Goal: Task Accomplishment & Management: Complete application form

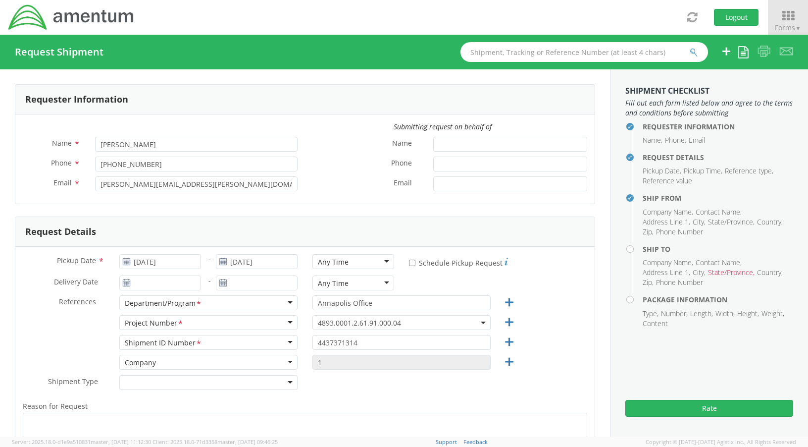
select select "4893.0001.2.61.91.000.04"
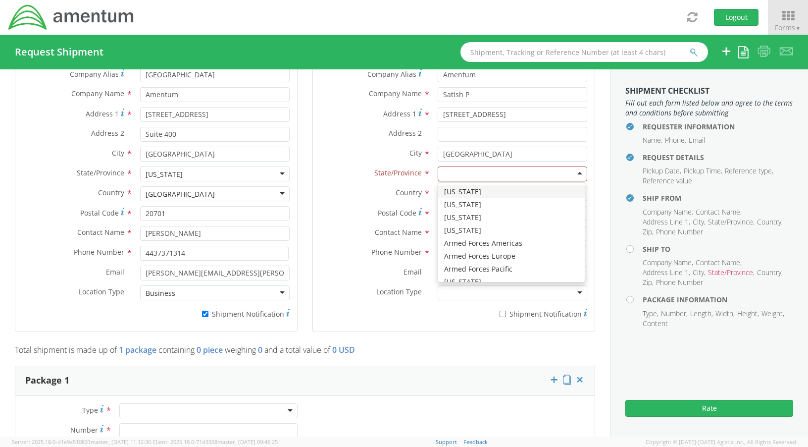
click at [488, 180] on div at bounding box center [513, 173] width 150 height 15
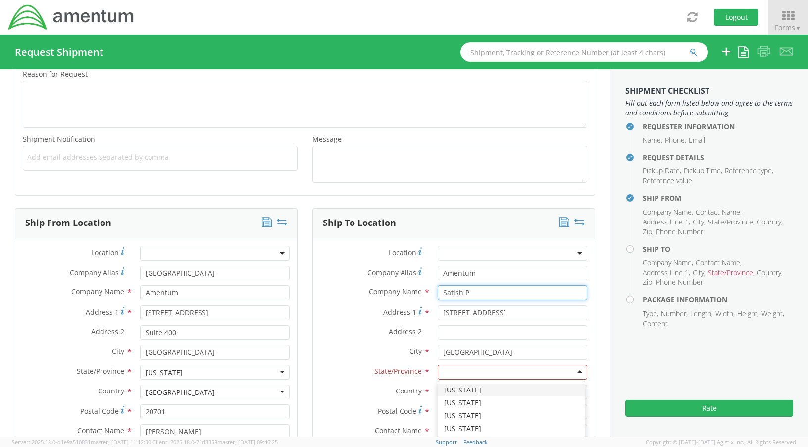
click at [474, 291] on input "Satish P" at bounding box center [513, 292] width 150 height 15
drag, startPoint x: 470, startPoint y: 294, endPoint x: 433, endPoint y: 291, distance: 36.7
click at [438, 291] on input "Satish P" at bounding box center [513, 292] width 150 height 15
type input "[PERSON_NAME]"
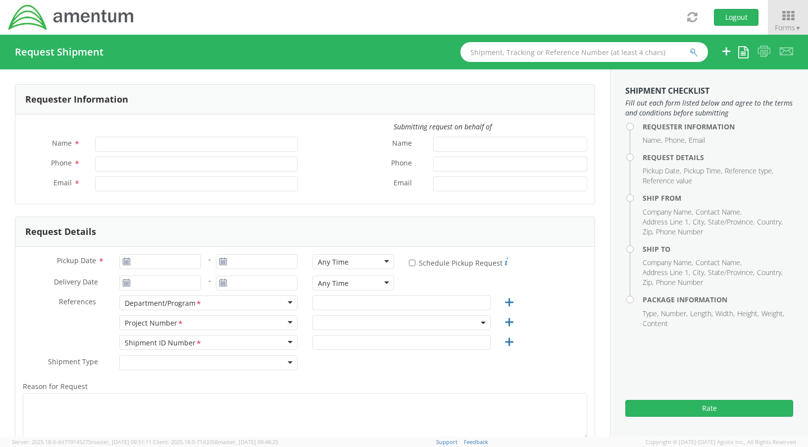
type input "[PERSON_NAME]"
type input "[PHONE_NUMBER]"
type input "[PERSON_NAME][EMAIL_ADDRESS][PERSON_NAME][DOMAIN_NAME]"
click at [168, 152] on div "Name * [PERSON_NAME]" at bounding box center [160, 147] width 290 height 20
select select "OVHD.100616.00000"
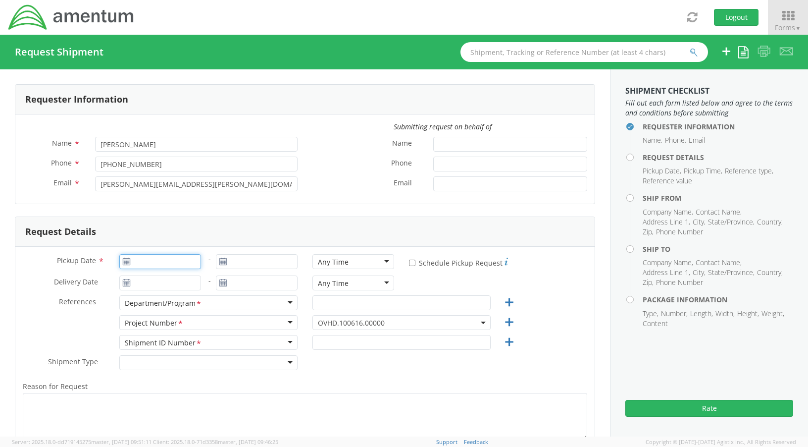
type input "[DATE]"
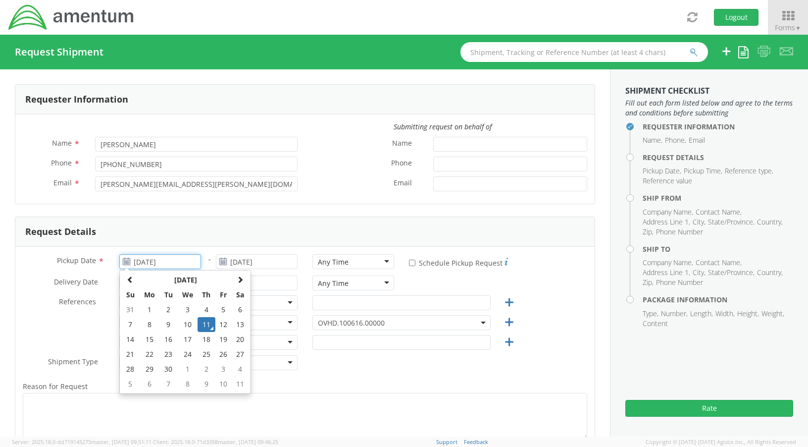
click at [175, 261] on input "[DATE]" at bounding box center [160, 261] width 82 height 15
click at [203, 327] on td "11" at bounding box center [206, 324] width 17 height 15
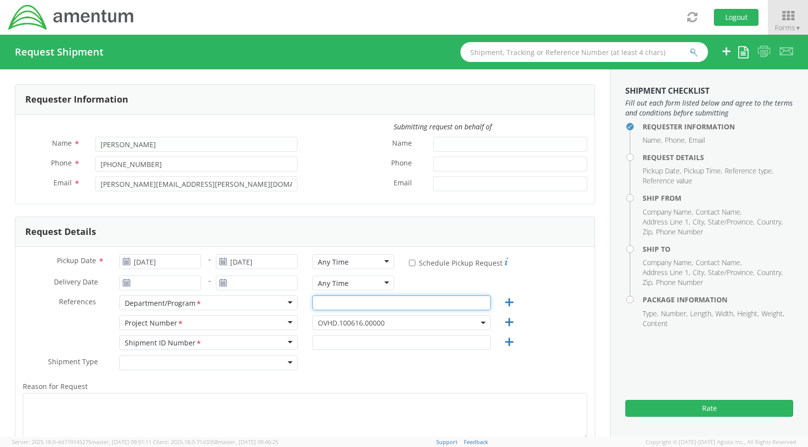
click at [353, 305] on input "text" at bounding box center [402, 302] width 178 height 15
type input "Annapolis Office"
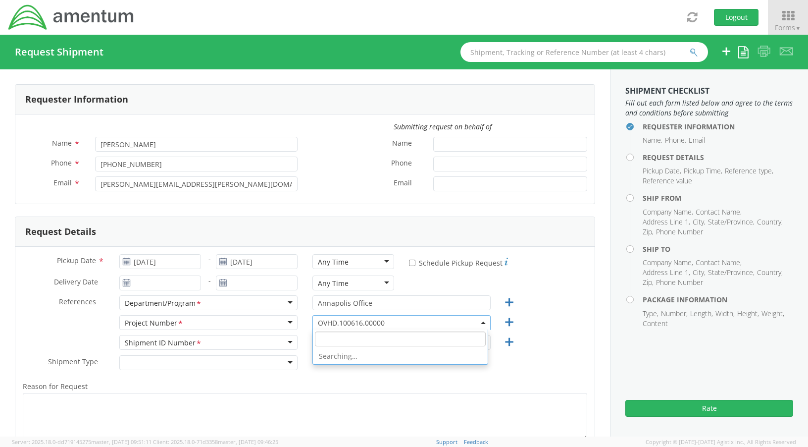
click at [366, 325] on span "OVHD.100616.00000" at bounding box center [401, 322] width 167 height 9
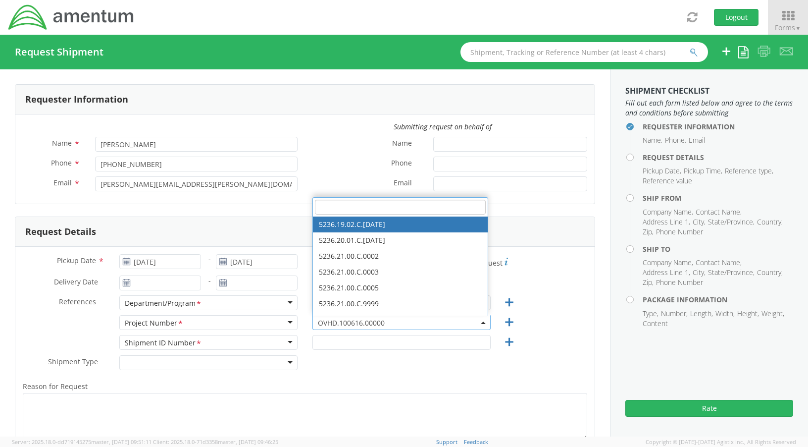
click at [340, 207] on input "search" at bounding box center [400, 207] width 171 height 15
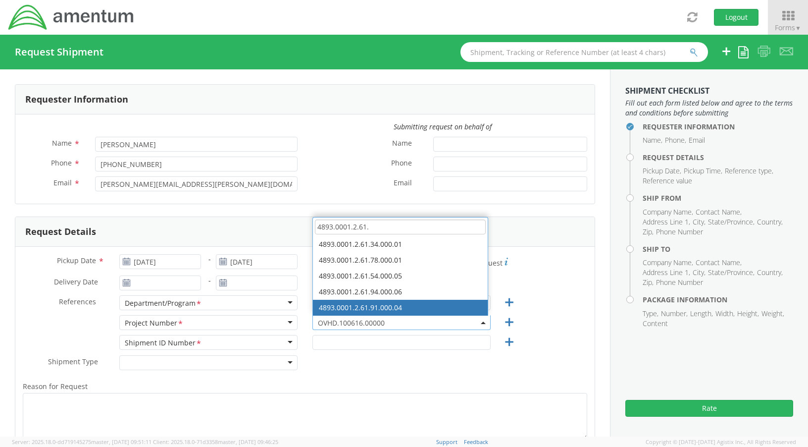
type input "4893.0001.2.61."
select select "4893.0001.2.61.91.000.04"
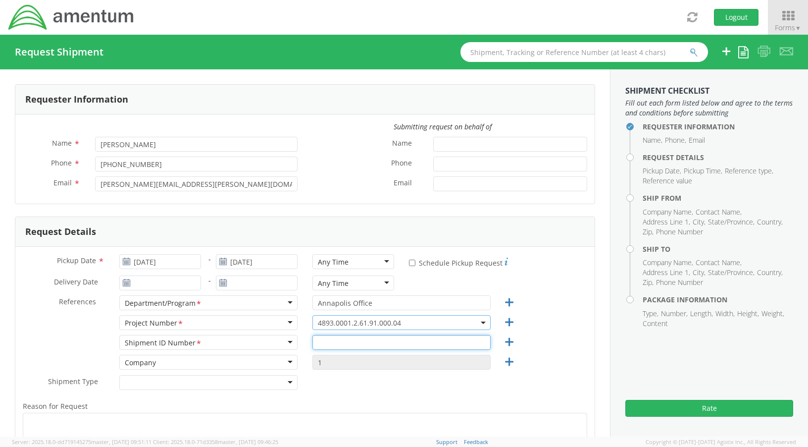
click at [347, 345] on input "text" at bounding box center [402, 342] width 178 height 15
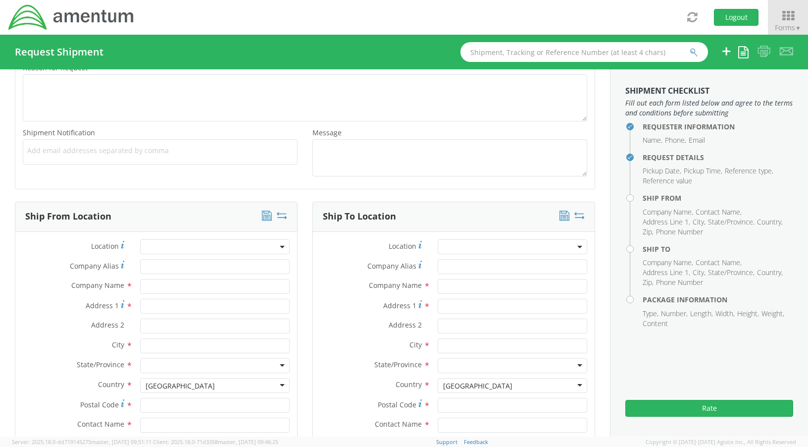
scroll to position [347, 0]
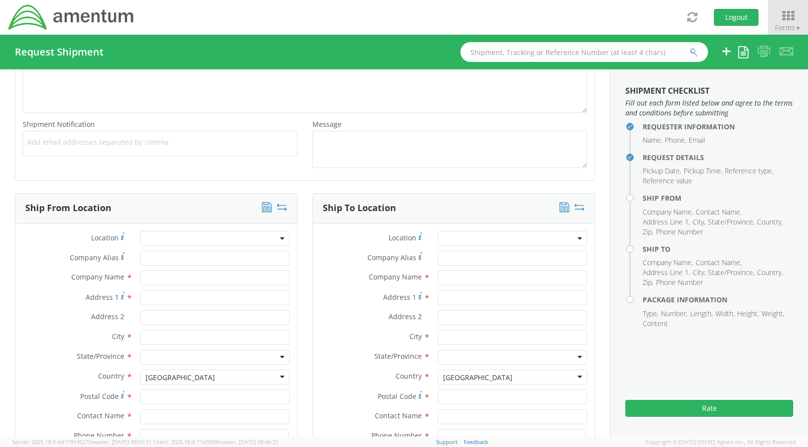
type input "4437371314"
click at [167, 276] on input "text" at bounding box center [215, 277] width 150 height 15
type input "Amentum"
type input "[GEOGRAPHIC_DATA]"
type input "[STREET_ADDRESS]"
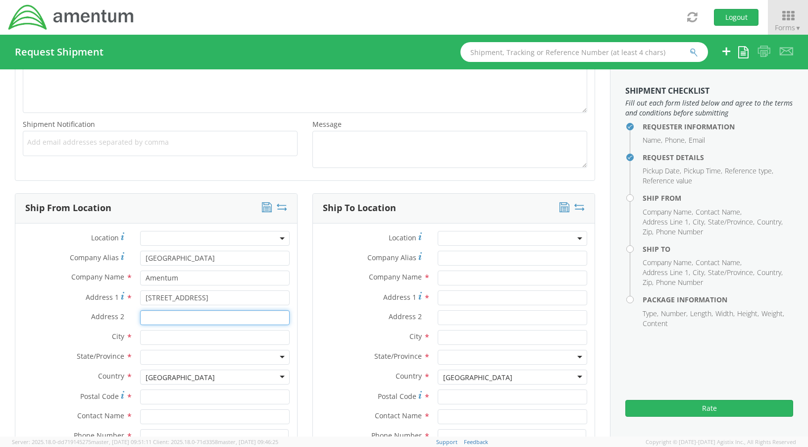
type input "Suite 400"
type input "[GEOGRAPHIC_DATA]"
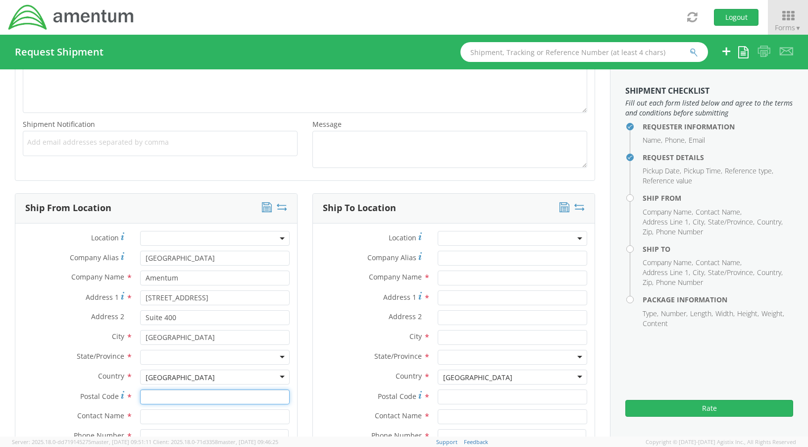
type input "20701"
type input "[PERSON_NAME]"
type input "4437371314"
type input "[PERSON_NAME][EMAIL_ADDRESS][PERSON_NAME][DOMAIN_NAME]"
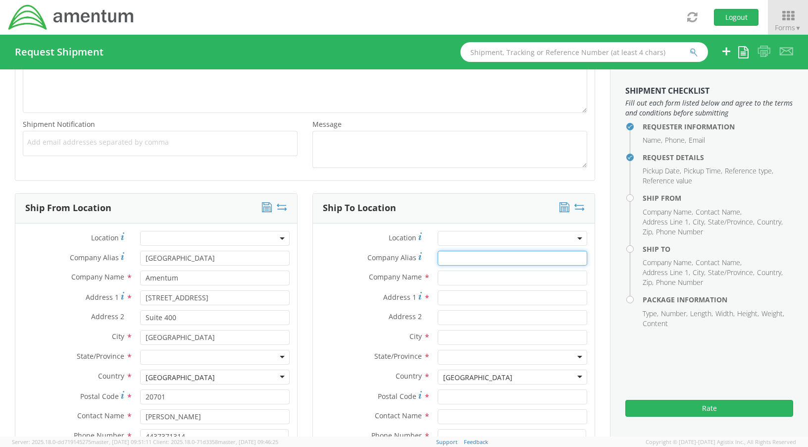
type input "Amentum"
type input "[PERSON_NAME]"
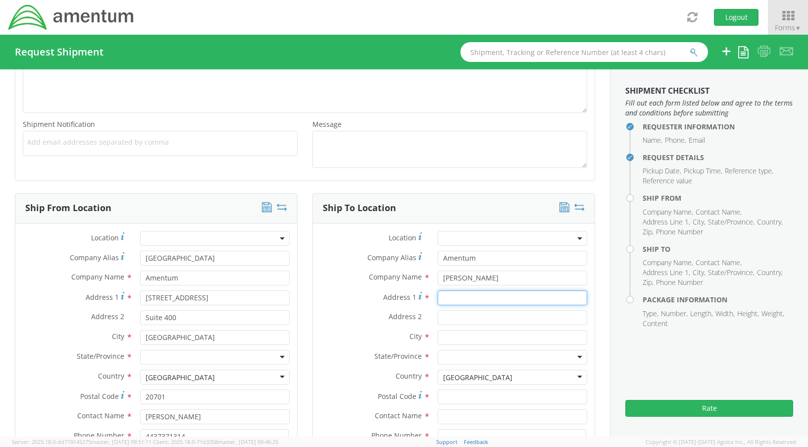
type input "[STREET_ADDRESS]"
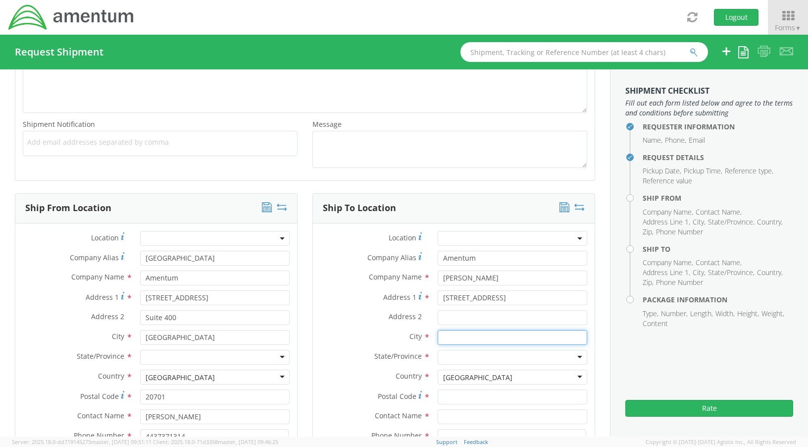
type input "[GEOGRAPHIC_DATA]"
type input "44149"
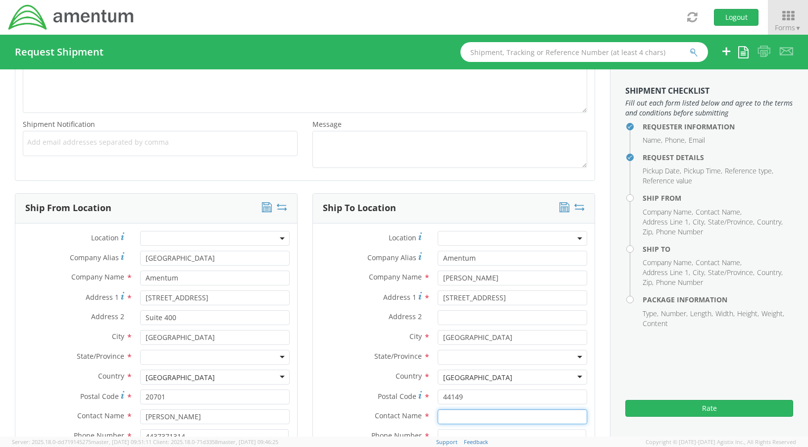
type input "[PERSON_NAME]"
type input "2165232093"
type input "[EMAIL_ADDRESS][PERSON_NAME][DOMAIN_NAME]"
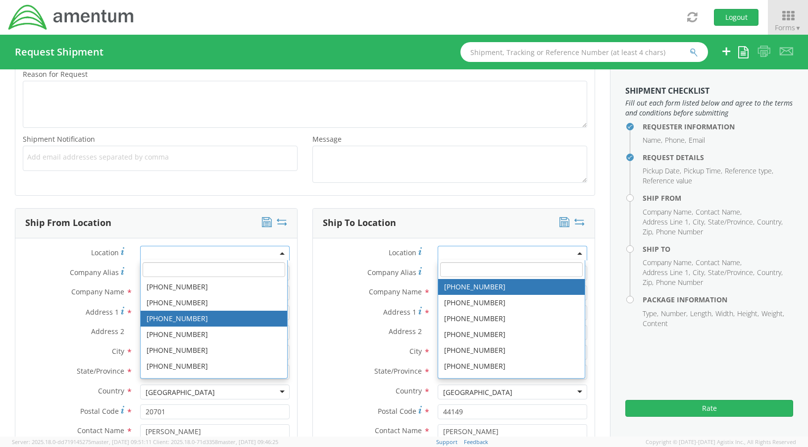
scroll to position [332, 0]
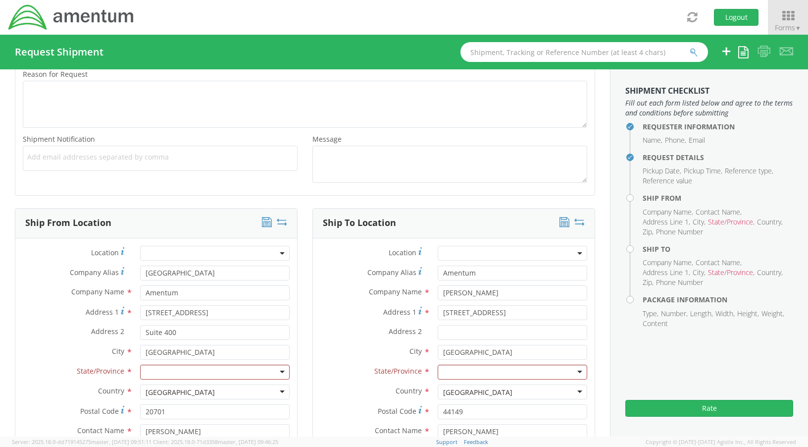
click at [45, 326] on label "Address 2 *" at bounding box center [73, 331] width 117 height 13
click at [140, 326] on input "Suite 400" at bounding box center [215, 332] width 150 height 15
click at [176, 371] on div at bounding box center [215, 372] width 150 height 15
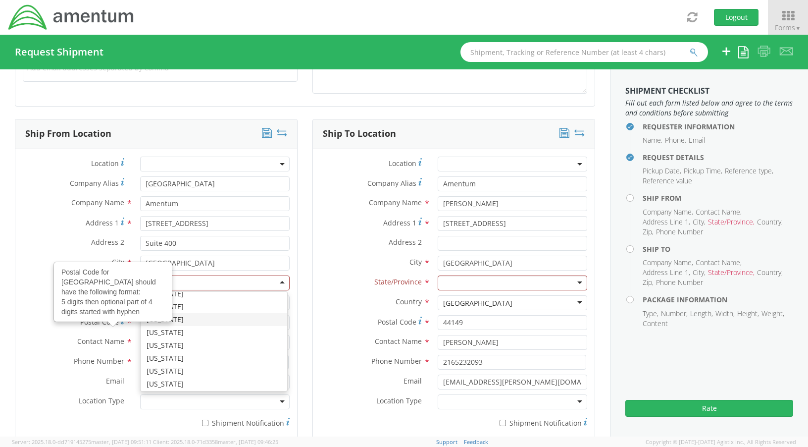
scroll to position [431, 0]
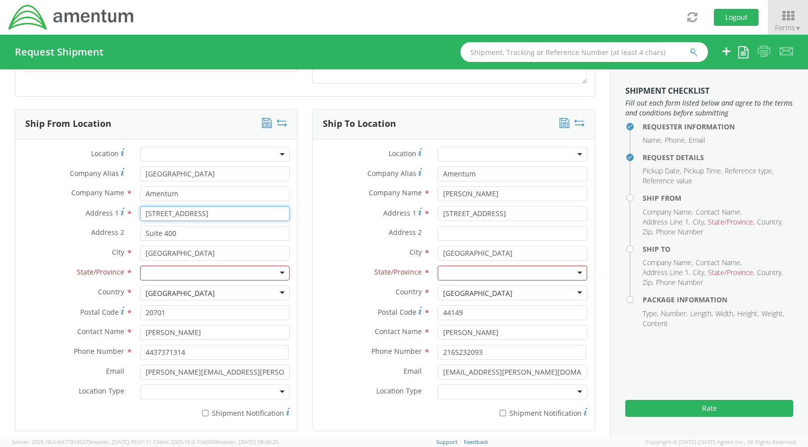
click at [204, 211] on input "[STREET_ADDRESS]" at bounding box center [215, 213] width 150 height 15
click at [188, 198] on input "Amentum" at bounding box center [215, 193] width 150 height 15
click at [146, 217] on input "[STREET_ADDRESS]" at bounding box center [215, 213] width 150 height 15
drag, startPoint x: 141, startPoint y: 214, endPoint x: 350, endPoint y: 215, distance: 209.0
click at [350, 215] on div "Ship From Location Location * Company Alias * [GEOGRAPHIC_DATA] Company Name * …" at bounding box center [304, 276] width 595 height 334
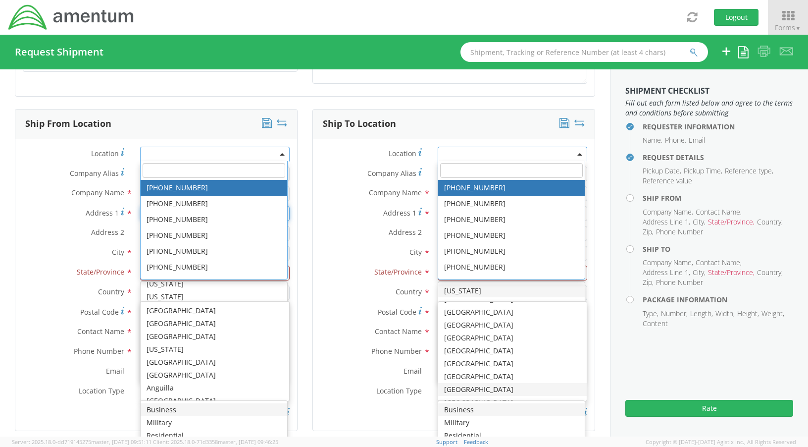
scroll to position [0, 0]
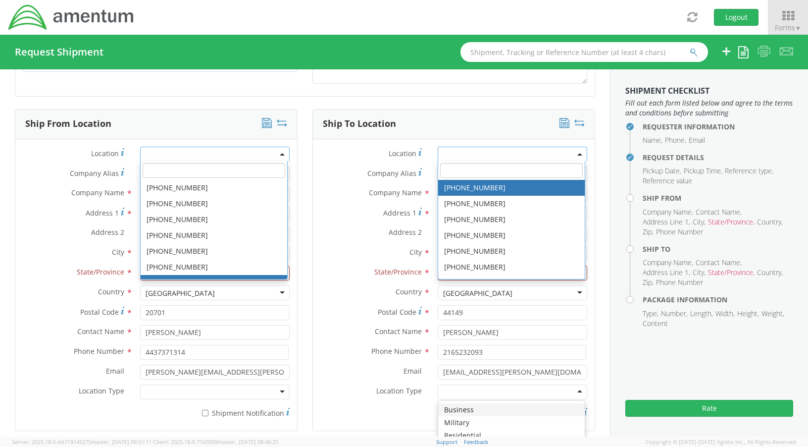
drag, startPoint x: 37, startPoint y: 302, endPoint x: 74, endPoint y: 297, distance: 37.5
click at [38, 300] on div "Country * [GEOGRAPHIC_DATA] [GEOGRAPHIC_DATA] [GEOGRAPHIC_DATA] [GEOGRAPHIC_DAT…" at bounding box center [156, 295] width 282 height 20
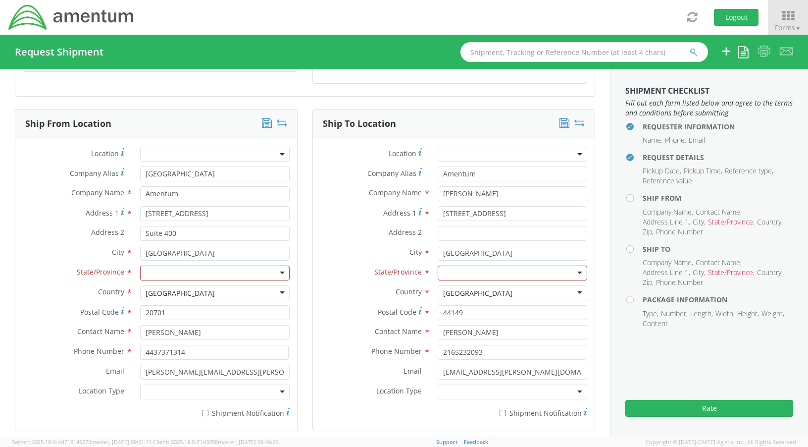
click at [236, 271] on div at bounding box center [215, 272] width 150 height 15
click at [510, 184] on div "Company Alias * Amentum" at bounding box center [454, 176] width 282 height 20
click at [510, 191] on input "[PERSON_NAME]" at bounding box center [513, 193] width 150 height 15
drag, startPoint x: 494, startPoint y: 192, endPoint x: 432, endPoint y: 193, distance: 61.9
click at [438, 193] on input "[PERSON_NAME]" at bounding box center [513, 193] width 150 height 15
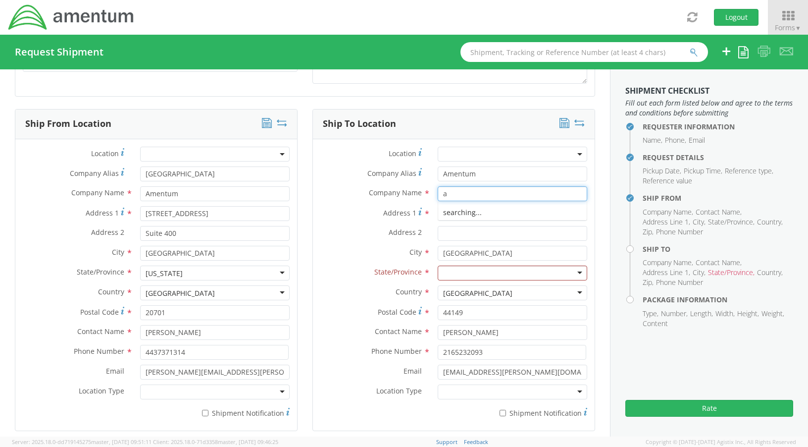
type input "[GEOGRAPHIC_DATA]"
type input "Suite 400"
type input "[GEOGRAPHIC_DATA]"
click at [345, 217] on label "Address 1 *" at bounding box center [371, 212] width 117 height 13
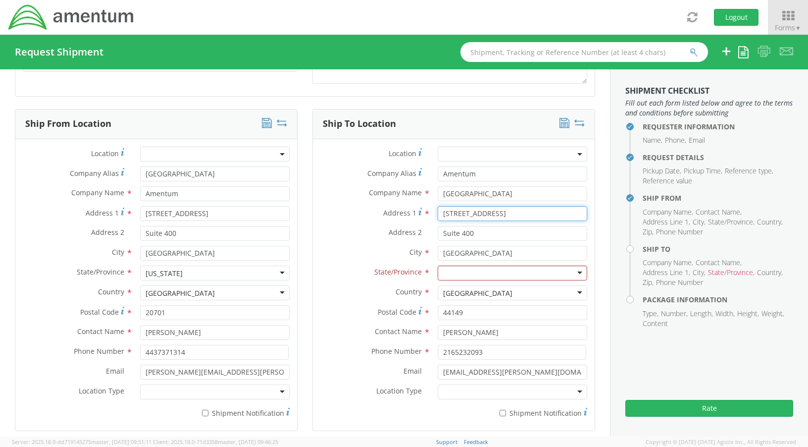
click at [438, 217] on input "[STREET_ADDRESS]" at bounding box center [513, 213] width 150 height 15
drag, startPoint x: 509, startPoint y: 212, endPoint x: 414, endPoint y: 211, distance: 94.6
click at [414, 211] on div "Address 1 For cross streets use street names with '&' or 'and' in between. For …" at bounding box center [454, 213] width 282 height 15
type input "[STREET_ADDRESS]"
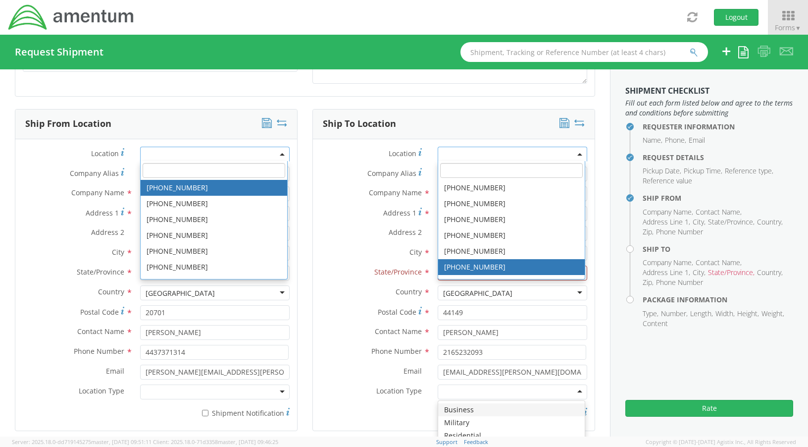
click at [358, 321] on div "Postal Code * 44149" at bounding box center [454, 315] width 282 height 20
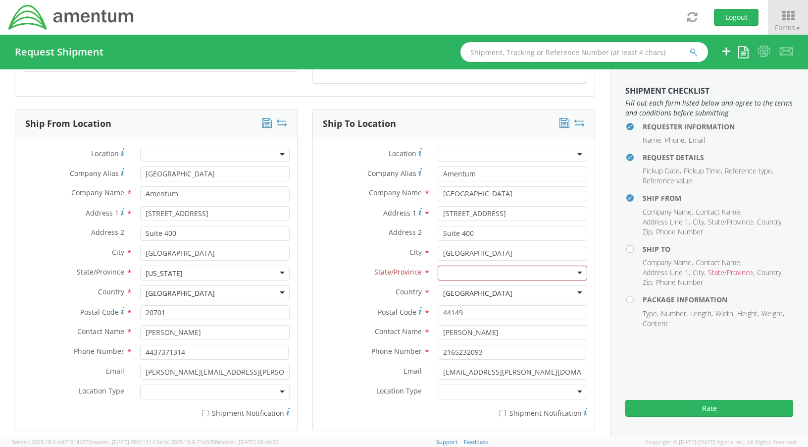
click at [502, 275] on div at bounding box center [513, 272] width 150 height 15
drag, startPoint x: 542, startPoint y: 194, endPoint x: 426, endPoint y: 195, distance: 115.9
click at [430, 195] on div "[GEOGRAPHIC_DATA] a" at bounding box center [512, 193] width 164 height 15
type input "[PERSON_NAME]"
click at [472, 234] on input "Suite 400" at bounding box center [513, 233] width 150 height 15
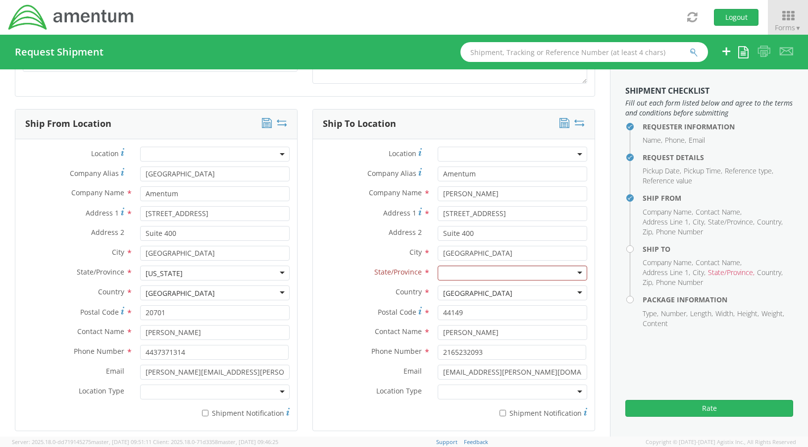
click at [443, 272] on div at bounding box center [513, 272] width 150 height 15
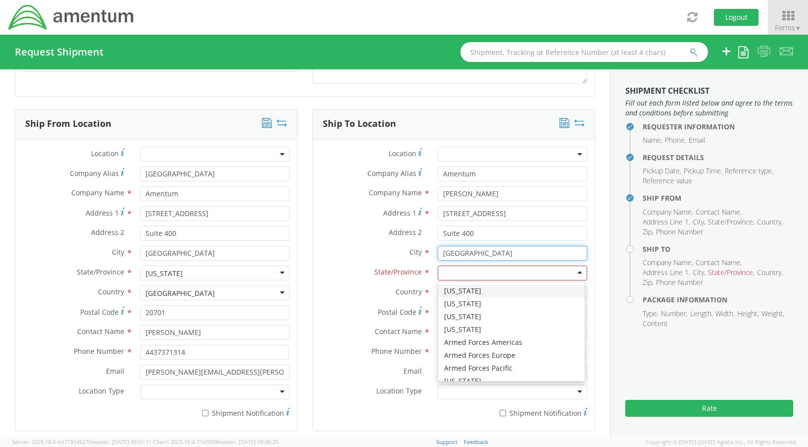
click at [473, 254] on input "[GEOGRAPHIC_DATA]" at bounding box center [513, 253] width 150 height 15
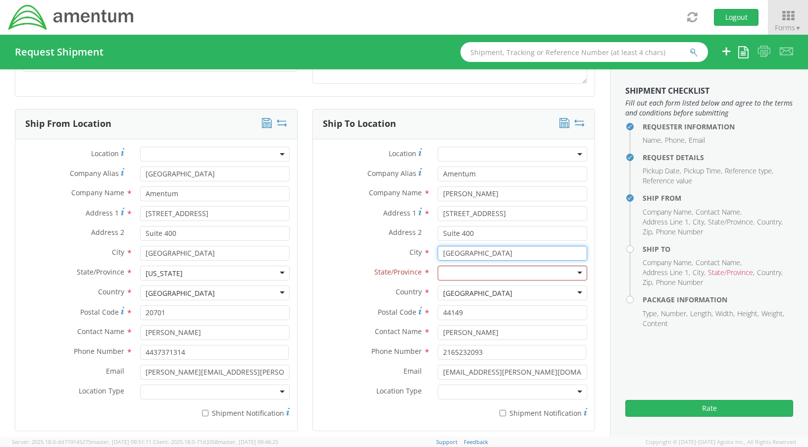
drag, startPoint x: 479, startPoint y: 252, endPoint x: 422, endPoint y: 253, distance: 57.5
click at [422, 253] on div "City * [GEOGRAPHIC_DATA] searching..." at bounding box center [454, 253] width 282 height 15
type input "[US_STATE]"
click at [408, 267] on span "State/Province" at bounding box center [398, 271] width 48 height 9
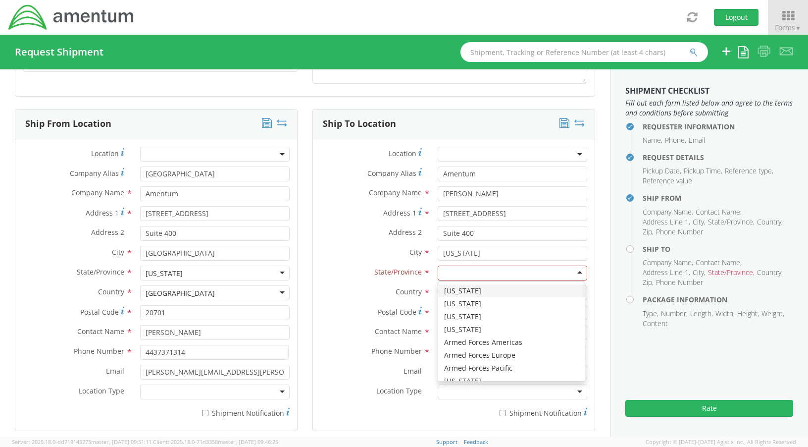
click at [485, 274] on div at bounding box center [513, 272] width 150 height 15
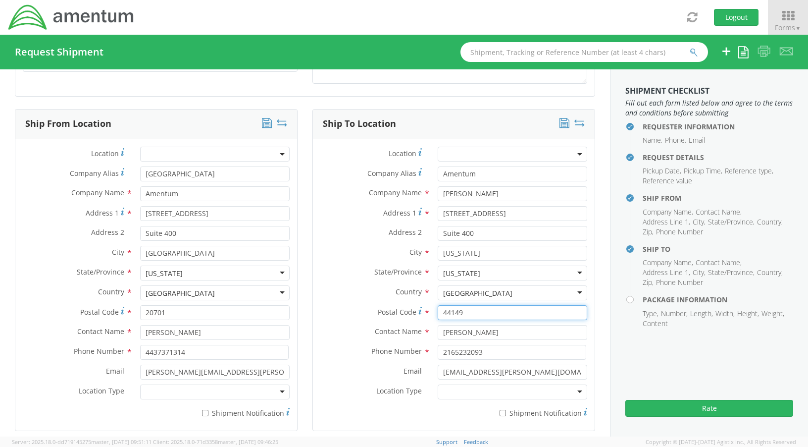
drag, startPoint x: 466, startPoint y: 317, endPoint x: 423, endPoint y: 316, distance: 42.1
click at [423, 316] on div "Postal Code * 44149" at bounding box center [454, 312] width 282 height 15
drag, startPoint x: 497, startPoint y: 331, endPoint x: 396, endPoint y: 334, distance: 101.1
click at [396, 334] on div "Contact Name * [PERSON_NAME]" at bounding box center [454, 332] width 282 height 15
type input "[PERSON_NAME]"
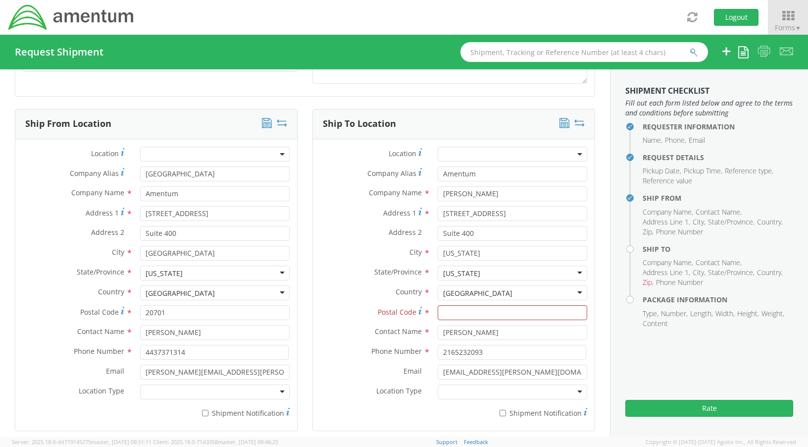
click at [354, 360] on div "Phone Number * 2165232093" at bounding box center [454, 355] width 282 height 20
click at [458, 315] on input "Postal Code *" at bounding box center [513, 312] width 150 height 15
drag, startPoint x: 465, startPoint y: 375, endPoint x: 475, endPoint y: 375, distance: 10.4
click at [466, 375] on input "[EMAIL_ADDRESS][PERSON_NAME][DOMAIN_NAME]" at bounding box center [513, 372] width 150 height 15
drag, startPoint x: 536, startPoint y: 374, endPoint x: 435, endPoint y: 372, distance: 100.6
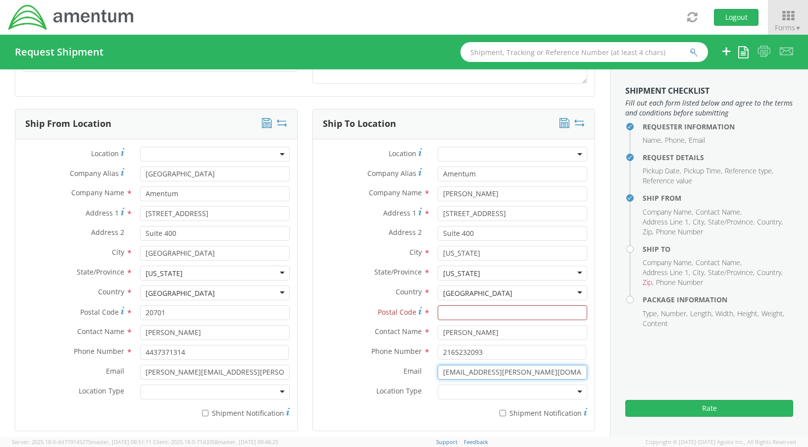
click at [413, 372] on div "Email * [EMAIL_ADDRESS][PERSON_NAME][DOMAIN_NAME]" at bounding box center [454, 372] width 282 height 15
paste input "[EMAIL_ADDRESS]"
type input "[EMAIL_ADDRESS][DOMAIN_NAME]"
click at [492, 355] on input "2165232093" at bounding box center [512, 352] width 149 height 15
drag, startPoint x: 493, startPoint y: 354, endPoint x: 424, endPoint y: 353, distance: 68.4
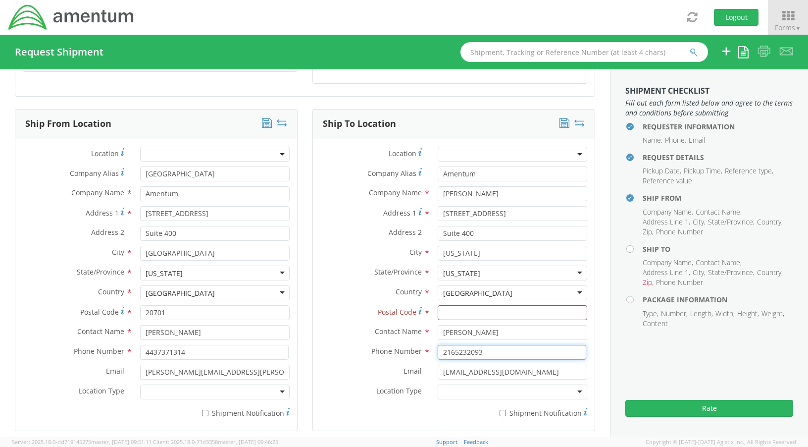
click at [424, 353] on div "Phone Number * 2165232093" at bounding box center [454, 352] width 282 height 15
click at [472, 311] on input "Postal Code *" at bounding box center [513, 312] width 150 height 15
click at [559, 388] on div at bounding box center [513, 391] width 150 height 15
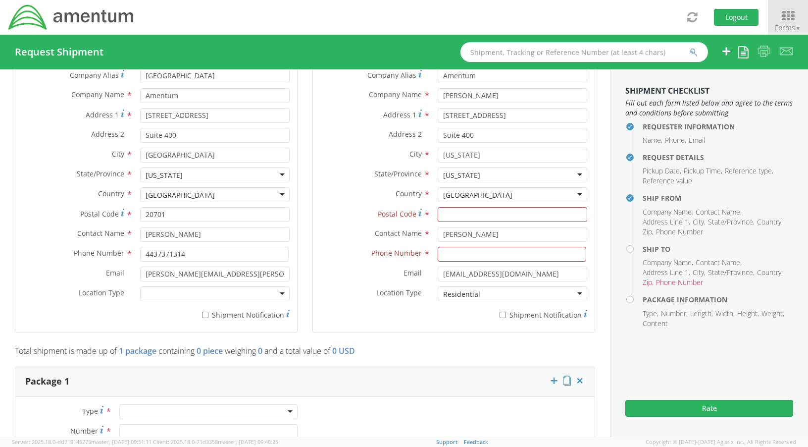
scroll to position [579, 0]
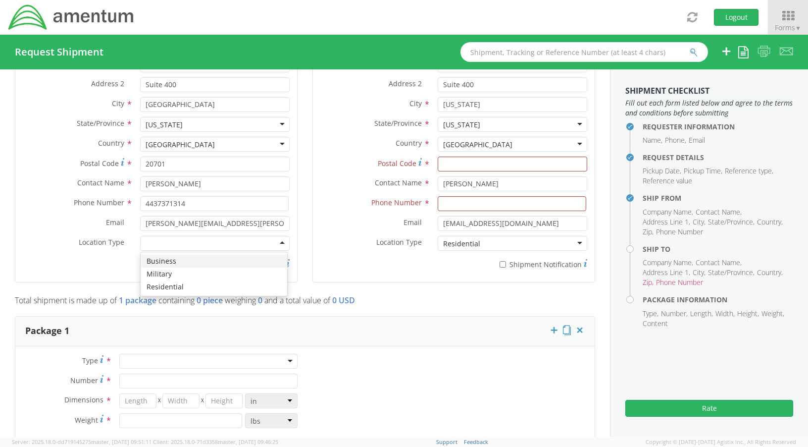
click at [277, 247] on div at bounding box center [215, 243] width 150 height 15
drag, startPoint x: 203, startPoint y: 264, endPoint x: 235, endPoint y: 275, distance: 34.5
click at [204, 264] on input "* Shipment Notification" at bounding box center [205, 264] width 6 height 6
checkbox input "true"
click at [500, 264] on input "* Shipment Notification" at bounding box center [503, 264] width 6 height 6
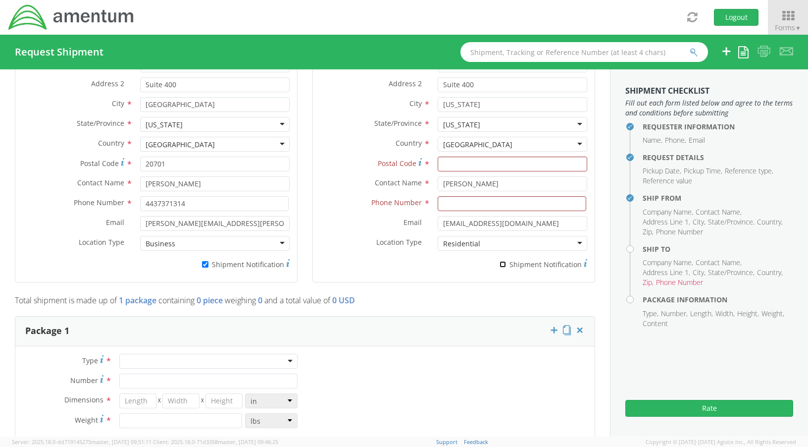
checkbox input "true"
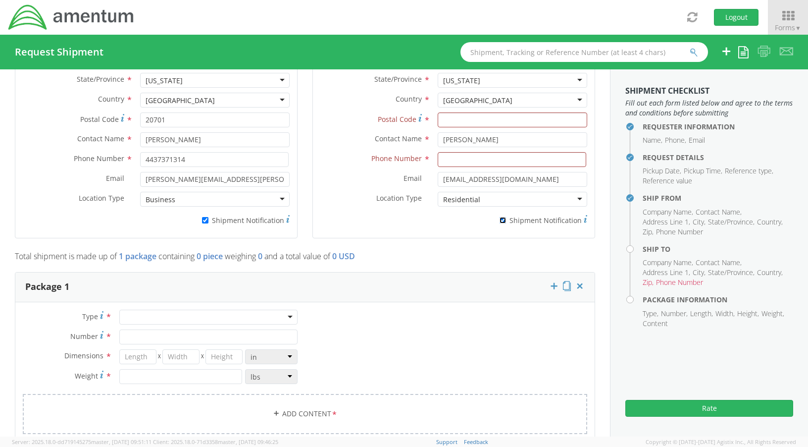
scroll to position [778, 0]
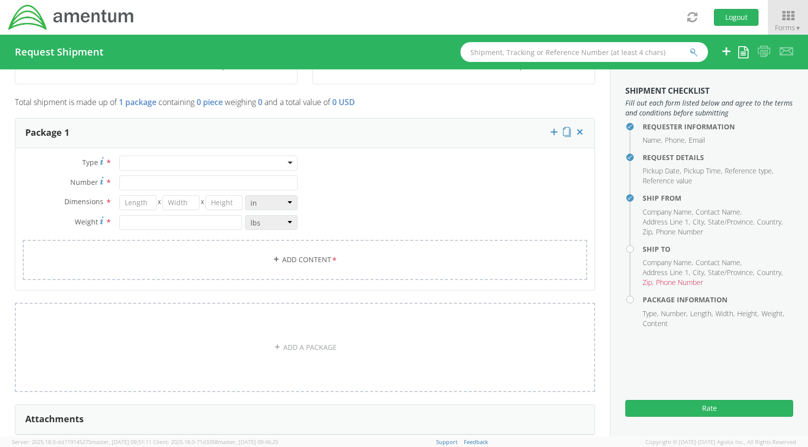
click at [283, 162] on div at bounding box center [208, 163] width 178 height 15
click at [187, 182] on input "Number *" at bounding box center [208, 182] width 178 height 15
type input "2"
type input "1"
click at [139, 205] on input "number" at bounding box center [137, 202] width 37 height 15
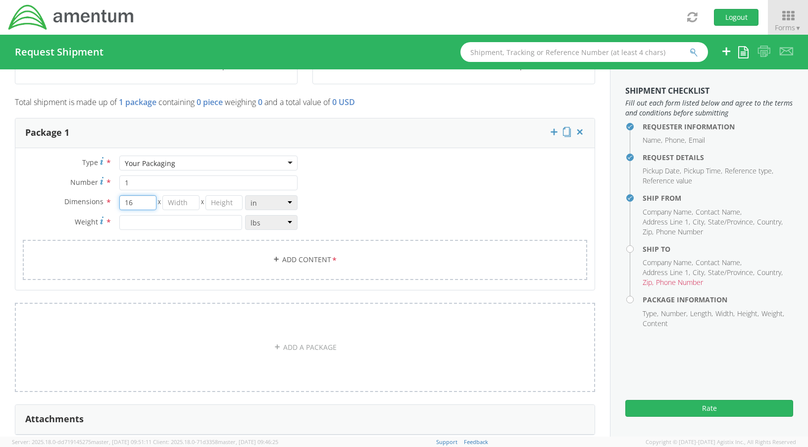
type input "16"
click at [170, 201] on input "number" at bounding box center [180, 202] width 37 height 15
type input "6"
click at [219, 204] on input "number" at bounding box center [224, 202] width 37 height 15
type input "16"
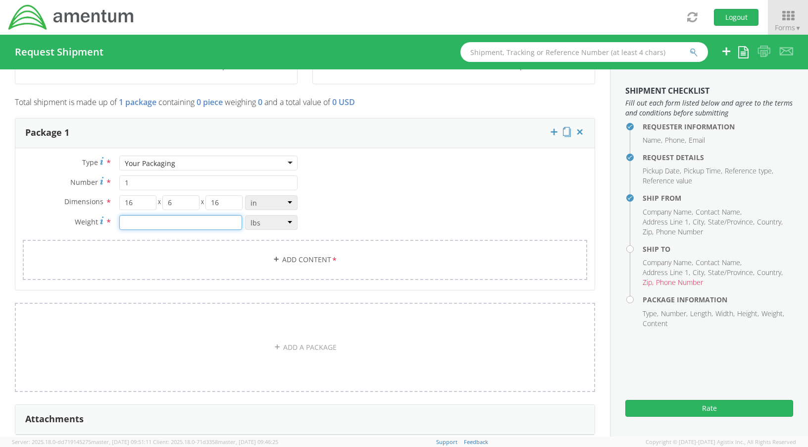
click at [197, 224] on input "number" at bounding box center [180, 222] width 123 height 15
type input "3"
click at [324, 259] on link "Add Content *" at bounding box center [305, 260] width 565 height 40
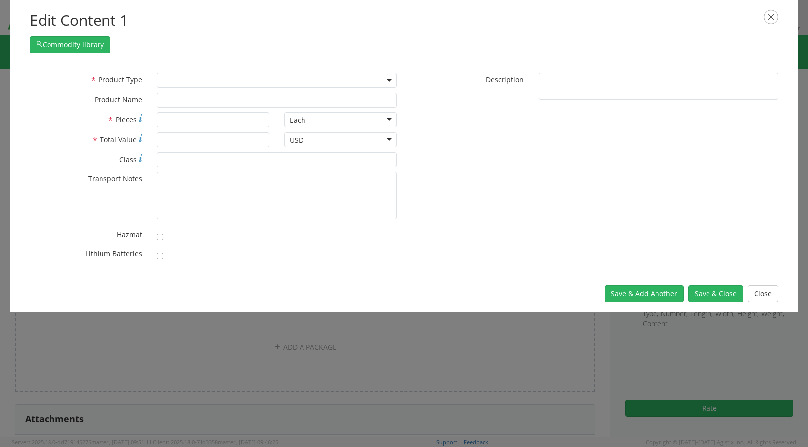
click at [212, 79] on span at bounding box center [277, 80] width 240 height 15
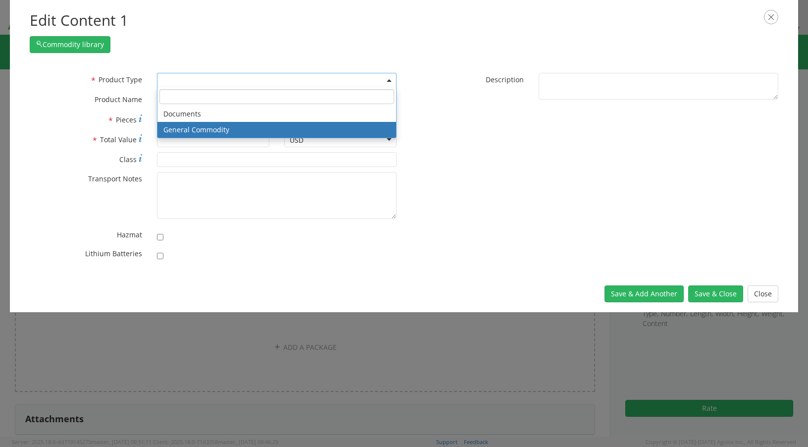
select select "COMMODITY"
type input "General Commodity"
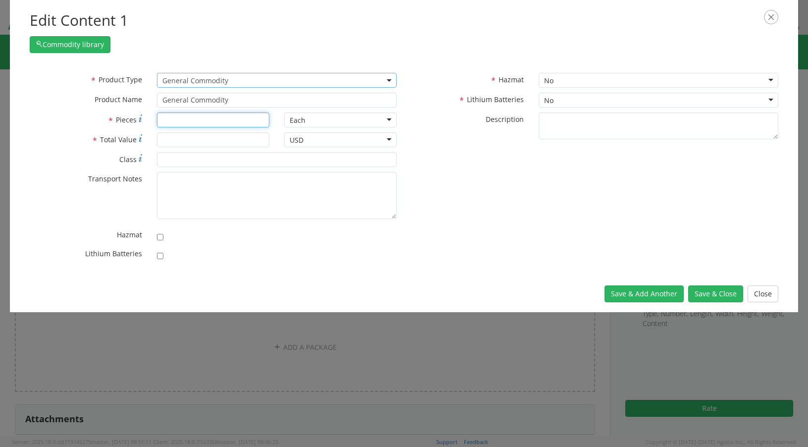
click at [184, 123] on input "* Pieces" at bounding box center [213, 119] width 112 height 15
type input "1"
click at [178, 139] on input "* Total Value" at bounding box center [213, 139] width 112 height 15
type input "1200"
click at [579, 96] on div "No" at bounding box center [659, 100] width 240 height 15
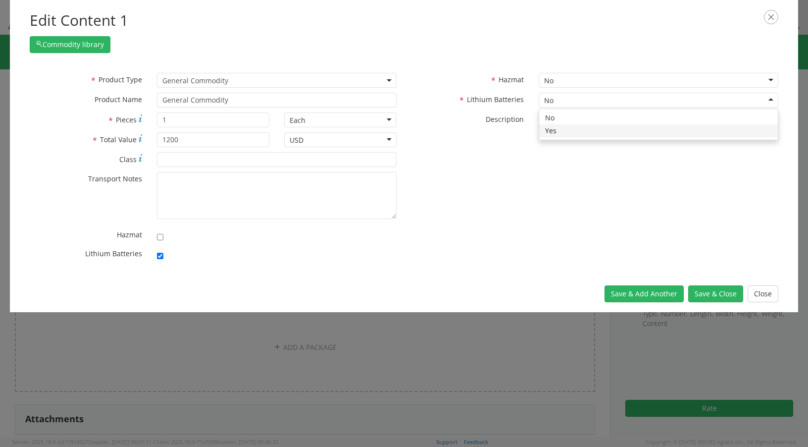
checkbox input "true"
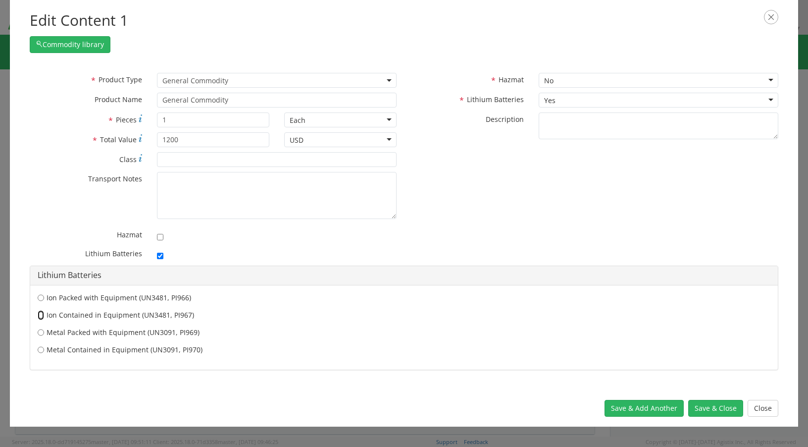
click at [41, 312] on input "Ion Contained in Equipment (UN3481, PI967)" at bounding box center [41, 315] width 6 height 10
radio input "true"
click at [710, 408] on button "Save & Close" at bounding box center [715, 408] width 55 height 17
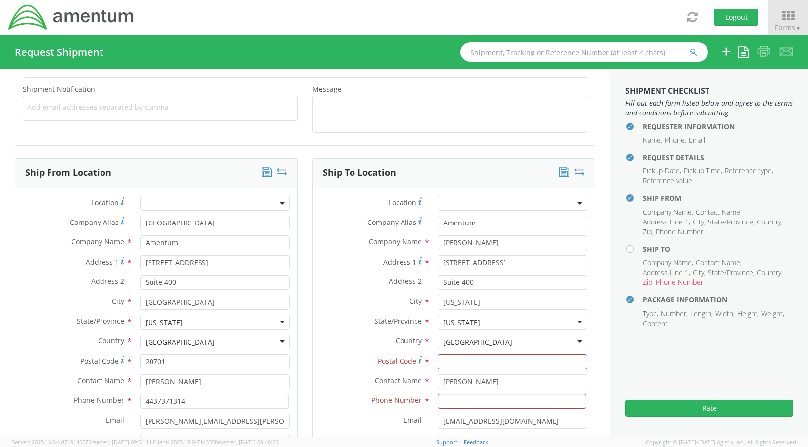
scroll to position [381, 0]
click at [504, 322] on div "[US_STATE]" at bounding box center [513, 322] width 150 height 15
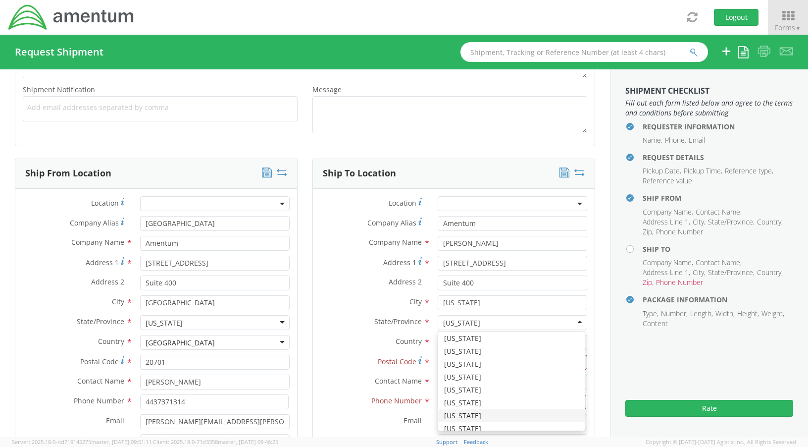
scroll to position [334, 0]
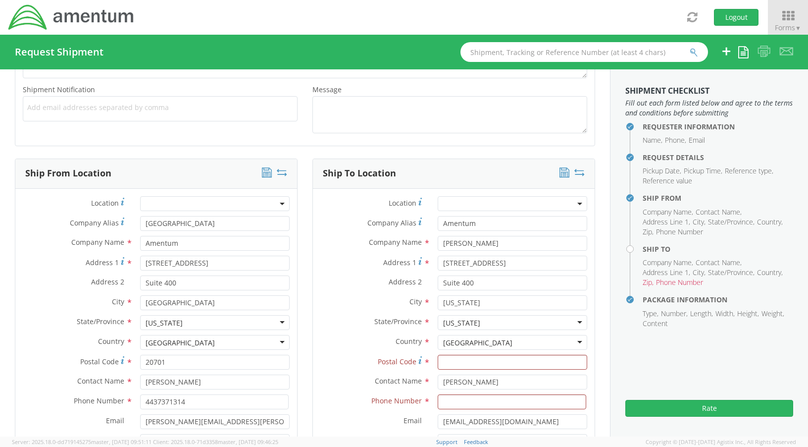
drag, startPoint x: 481, startPoint y: 382, endPoint x: 483, endPoint y: 376, distance: 6.1
drag, startPoint x: 485, startPoint y: 306, endPoint x: 422, endPoint y: 303, distance: 63.5
click at [422, 303] on div "City * [US_STATE] Mon" at bounding box center [454, 302] width 282 height 15
type input "[GEOGRAPHIC_DATA]"
click at [450, 402] on input at bounding box center [512, 401] width 149 height 15
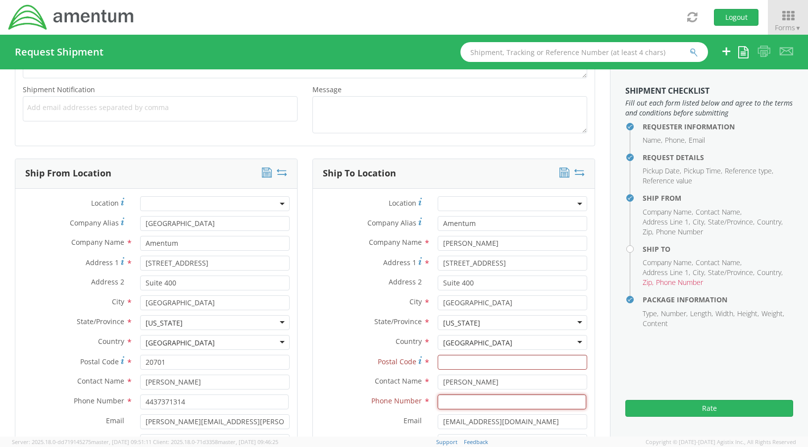
paste input "[PHONE_NUMBER]"
click at [453, 400] on input "[PHONE_NUMBER]" at bounding box center [512, 401] width 149 height 15
type input "443518966"
click at [446, 363] on input "Postal Code *" at bounding box center [513, 362] width 150 height 15
click at [524, 364] on input "Postal Code *" at bounding box center [513, 362] width 150 height 15
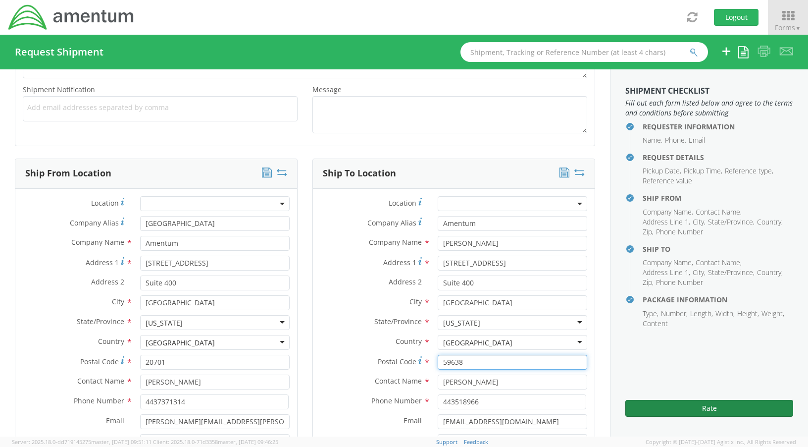
type input "59638"
click at [725, 408] on button "Rate" at bounding box center [710, 408] width 168 height 17
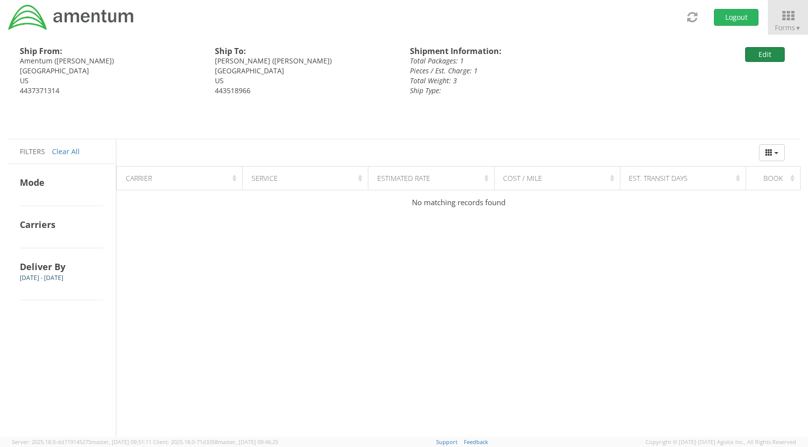
click at [767, 49] on button "Edit" at bounding box center [765, 54] width 40 height 15
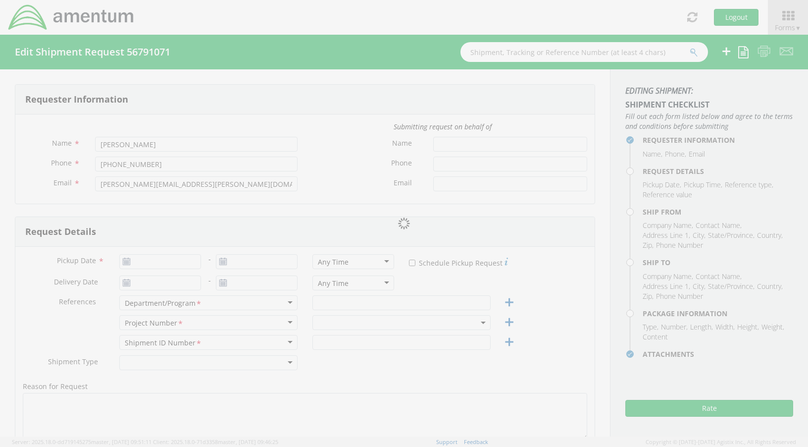
type input "[DATE]"
type input "Annapolis Office"
type input "4437371314"
select select
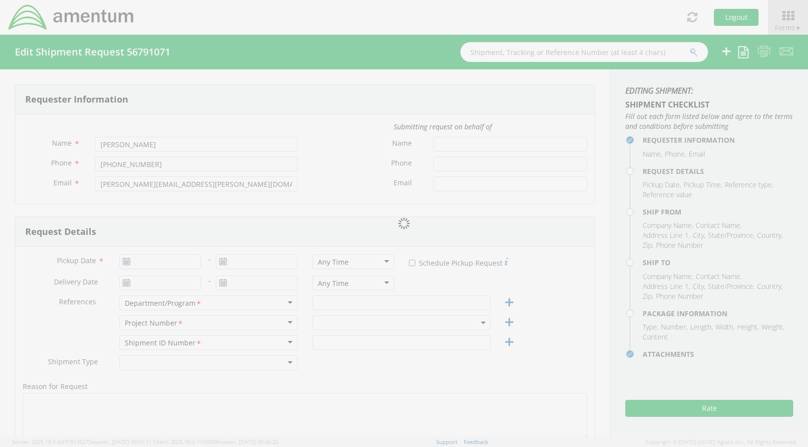
type input "[GEOGRAPHIC_DATA]"
type input "Amentum"
type input "[STREET_ADDRESS]"
type input "Suite 400"
type input "[GEOGRAPHIC_DATA]"
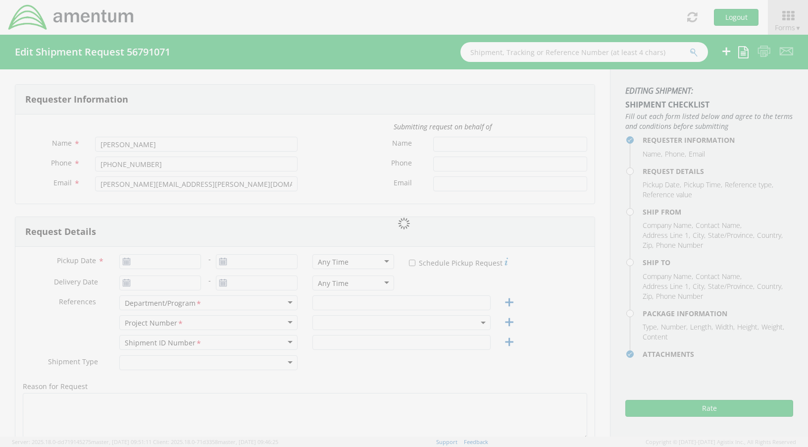
type input "20701"
type input "[PERSON_NAME]"
type input "4437371314"
type input "[PERSON_NAME][EMAIL_ADDRESS][PERSON_NAME][DOMAIN_NAME]"
checkbox input "true"
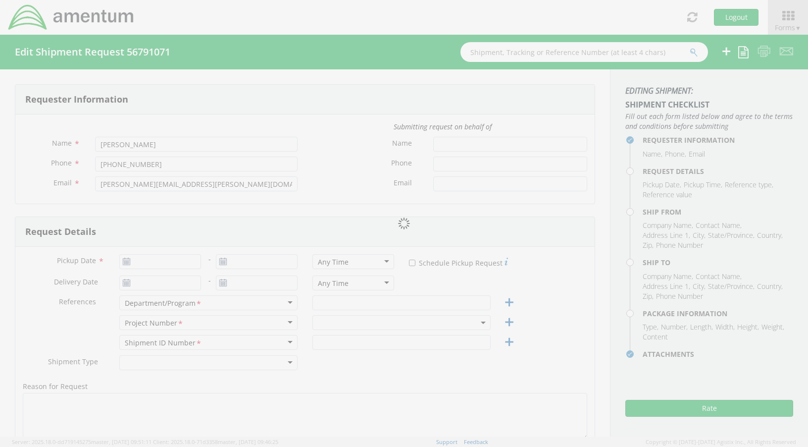
select select
type input "[PERSON_NAME]"
type input "[STREET_ADDRESS]"
type input "Suite 400"
type input "[GEOGRAPHIC_DATA]"
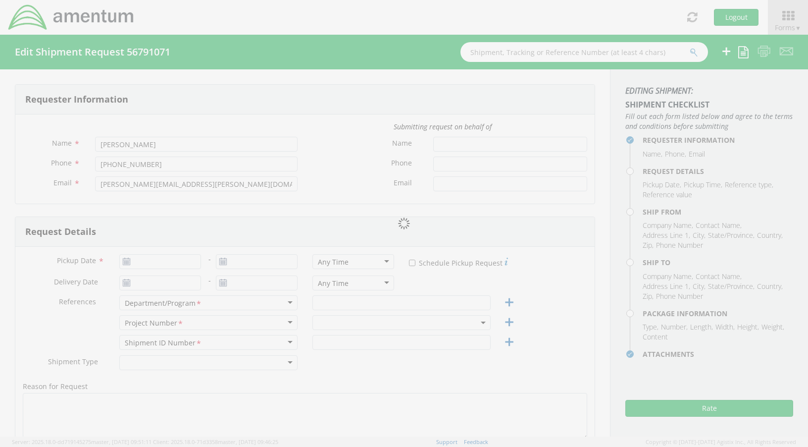
type input "59638"
type input "[PERSON_NAME]"
type input "443518966"
type input "[EMAIL_ADDRESS][DOMAIN_NAME]"
checkbox input "true"
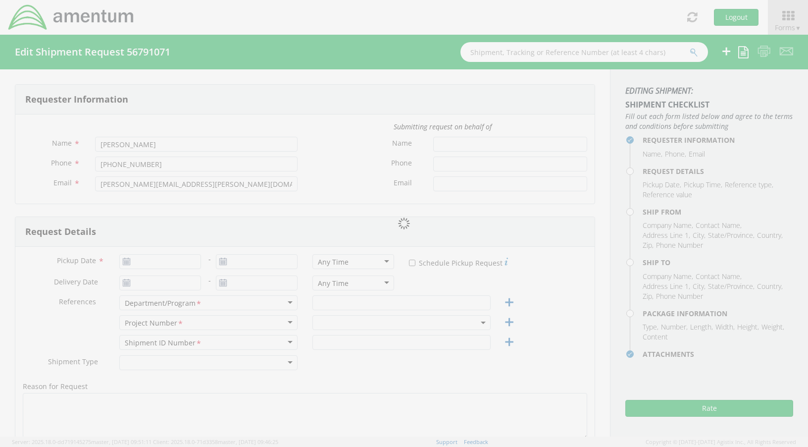
type input "1"
type input "16"
type input "6"
type input "16"
type input "3"
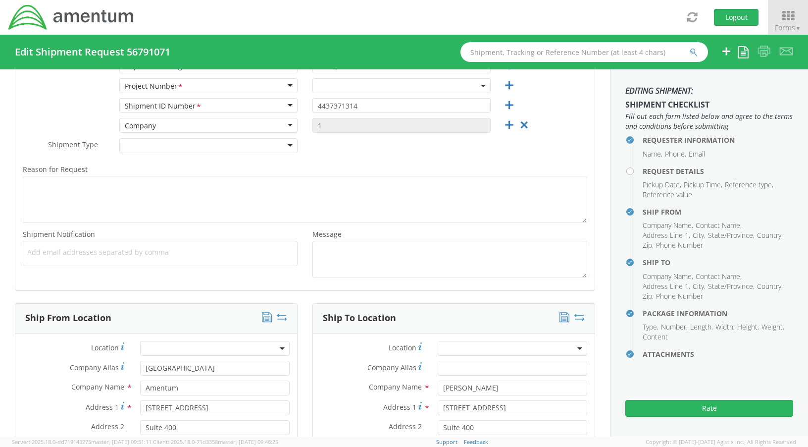
scroll to position [297, 0]
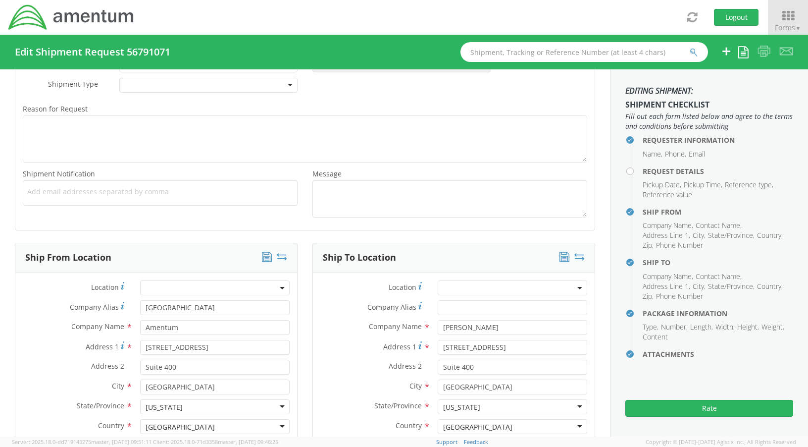
select select
click at [277, 256] on icon at bounding box center [282, 257] width 10 height 10
type input "[PERSON_NAME]"
type input "[GEOGRAPHIC_DATA]"
type input "59638"
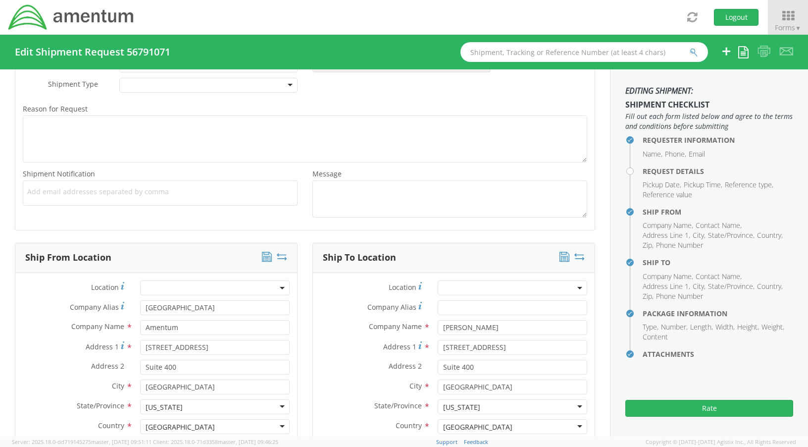
type input "[PERSON_NAME]"
type input "443518966"
type input "[EMAIL_ADDRESS][DOMAIN_NAME]"
type input "[GEOGRAPHIC_DATA]"
type input "Amentum"
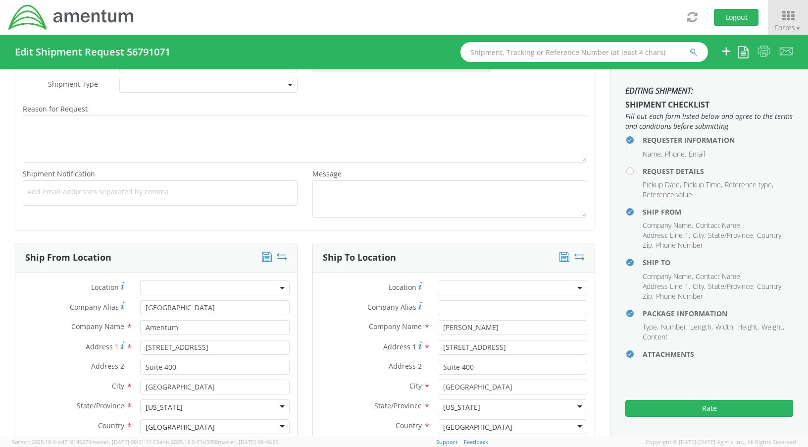
type input "[GEOGRAPHIC_DATA]"
type input "20701"
type input "[PERSON_NAME]"
type input "4437371314"
type input "[PERSON_NAME][EMAIL_ADDRESS][PERSON_NAME][DOMAIN_NAME]"
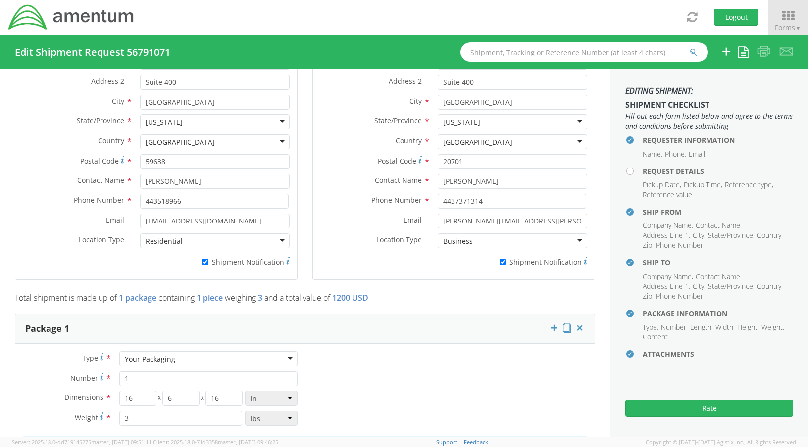
scroll to position [594, 0]
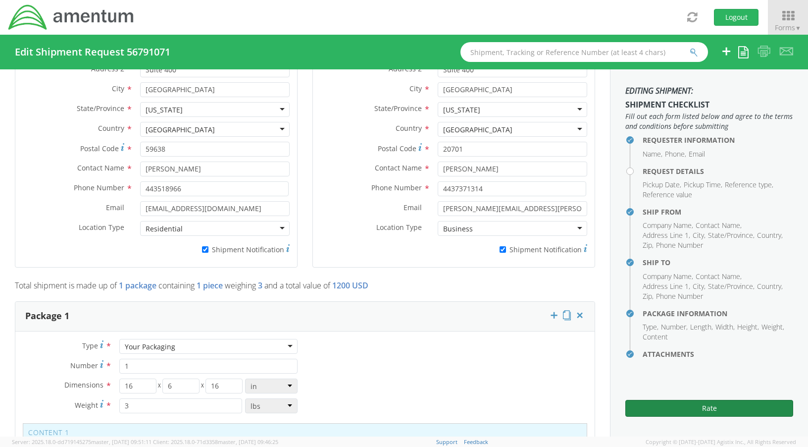
click at [680, 408] on button "Rate" at bounding box center [710, 408] width 168 height 17
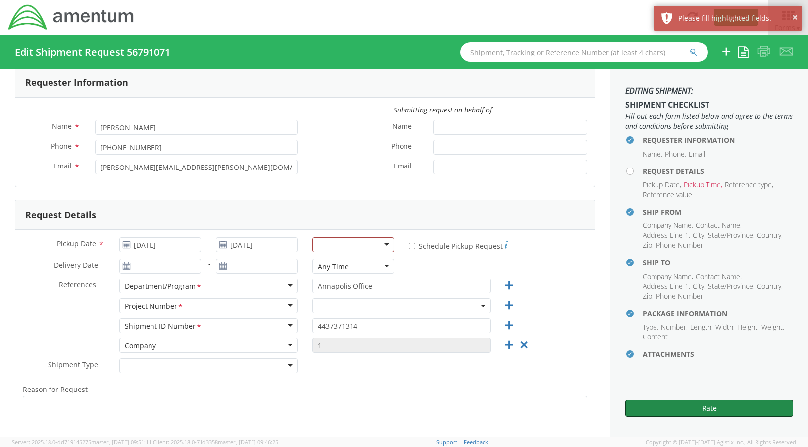
scroll to position [0, 0]
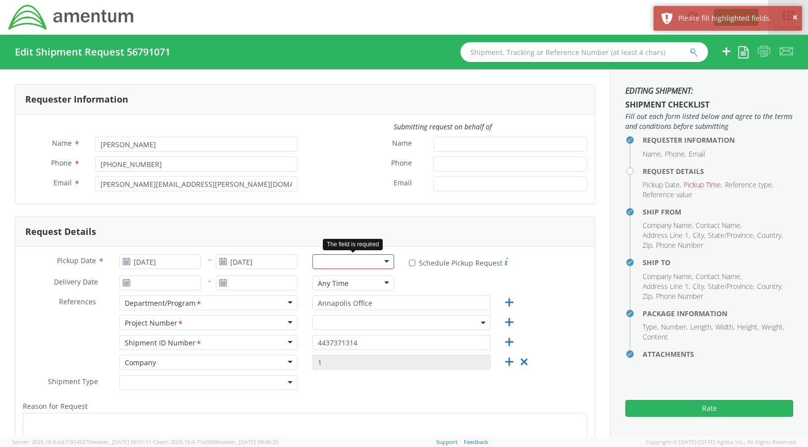
click at [378, 262] on div at bounding box center [354, 261] width 82 height 15
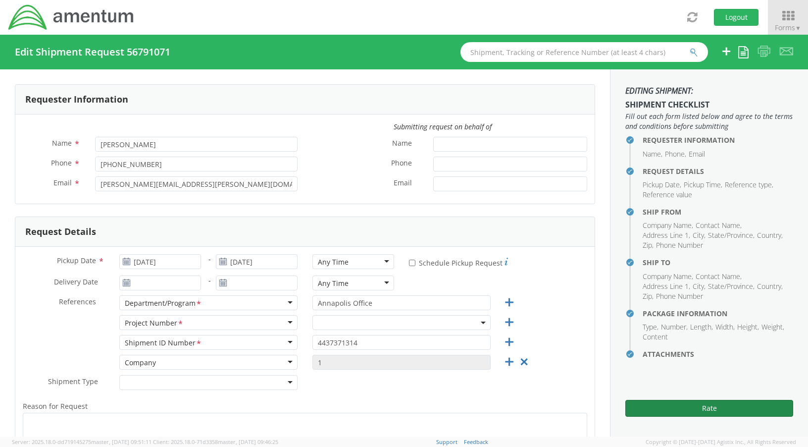
click at [669, 412] on button "Rate" at bounding box center [710, 408] width 168 height 17
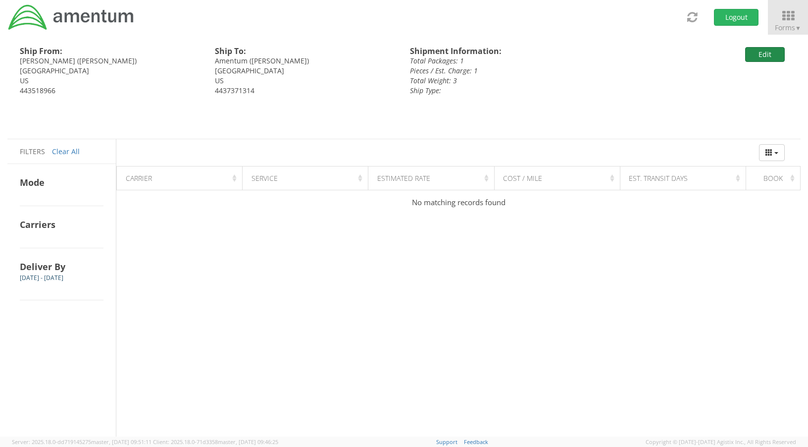
click at [764, 56] on button "Edit" at bounding box center [765, 54] width 40 height 15
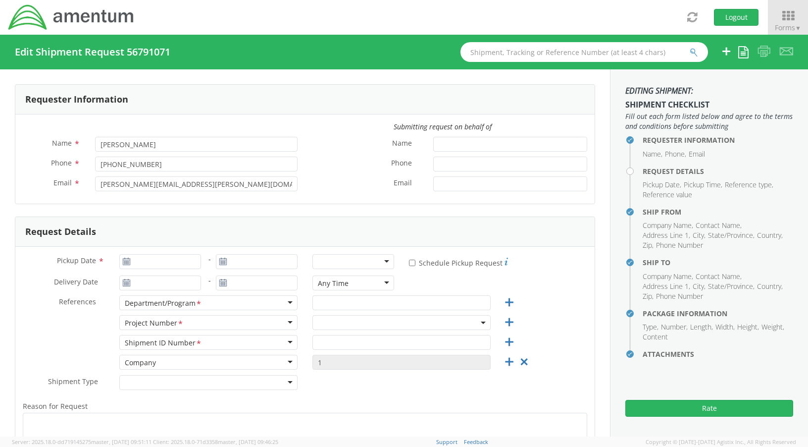
type input "[DATE]"
type input "Annapolis Office"
type input "4437371314"
select select
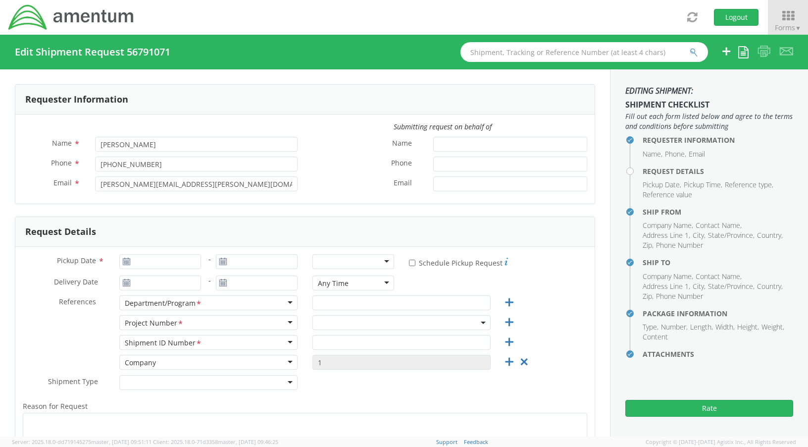
type input "[PERSON_NAME]"
type input "[STREET_ADDRESS]"
type input "Suite 400"
type input "[GEOGRAPHIC_DATA]"
type input "59638"
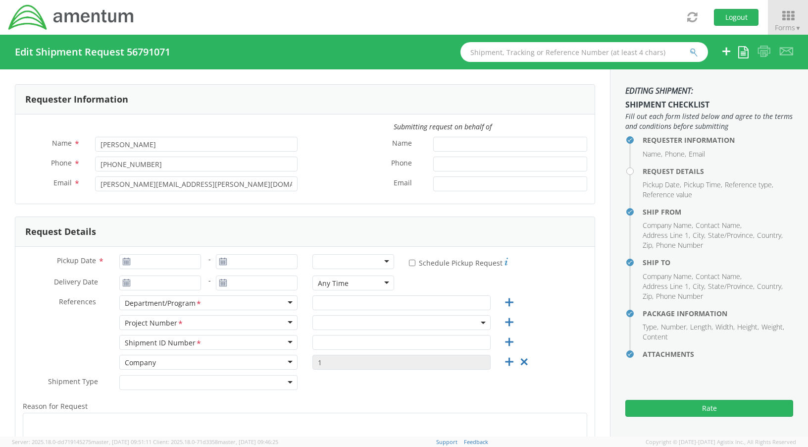
type input "[PERSON_NAME]"
type input "443518966"
type input "[EMAIL_ADDRESS][DOMAIN_NAME]"
checkbox input "true"
select select
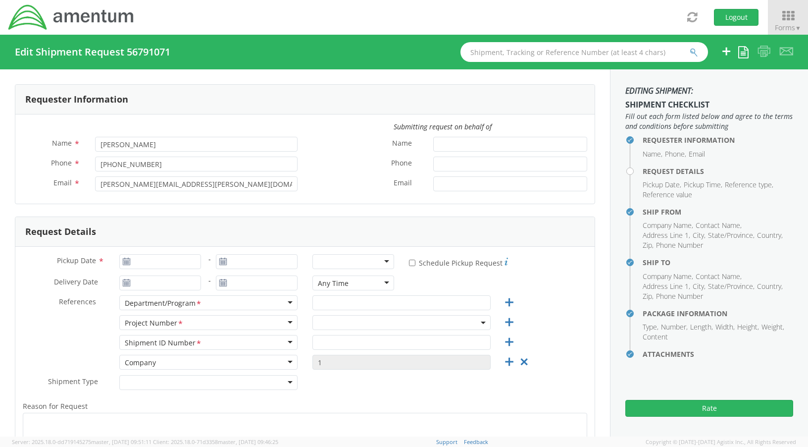
type input "Amentum"
type input "[STREET_ADDRESS]"
type input "Suite 400"
type input "[GEOGRAPHIC_DATA]"
type input "20701"
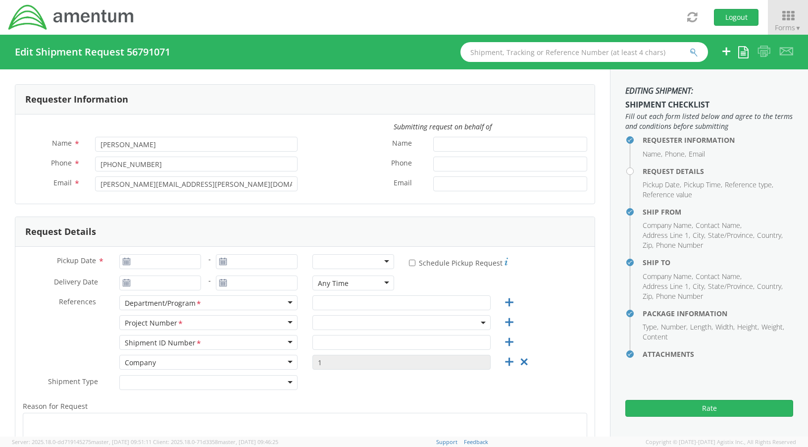
type input "[PERSON_NAME]"
type input "4437371314"
type input "[PERSON_NAME][EMAIL_ADDRESS][PERSON_NAME][DOMAIN_NAME]"
checkbox input "true"
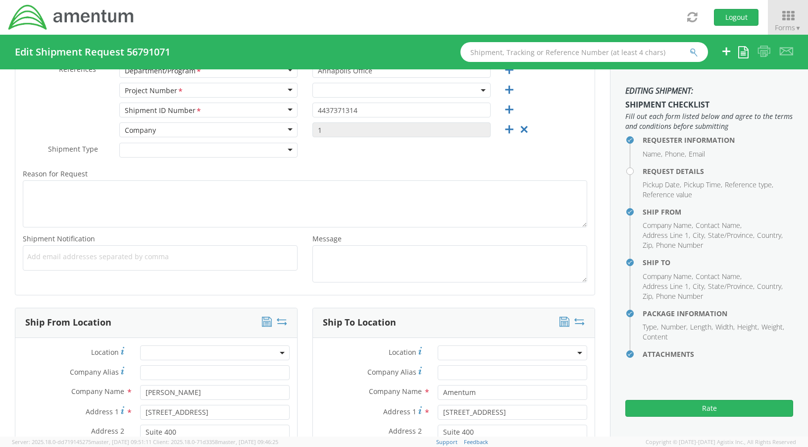
scroll to position [99, 0]
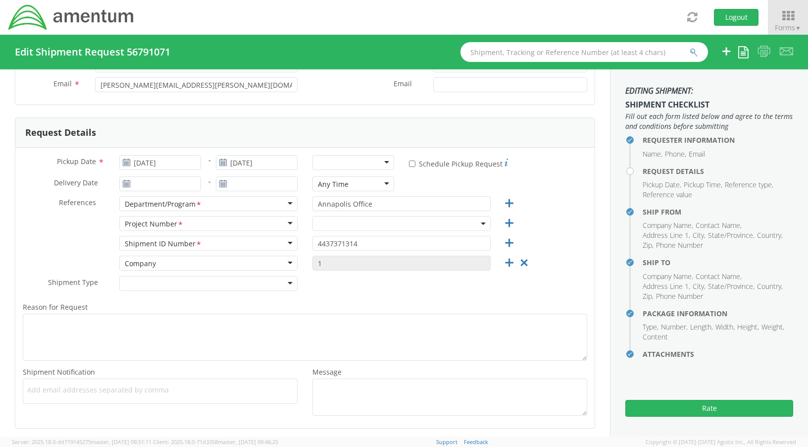
click at [364, 221] on span at bounding box center [402, 223] width 178 height 15
click at [352, 239] on input "search" at bounding box center [400, 239] width 171 height 15
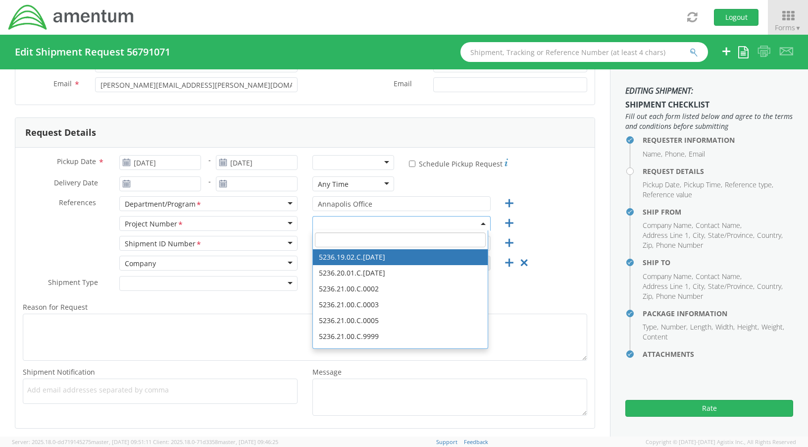
click at [406, 217] on span at bounding box center [402, 223] width 178 height 15
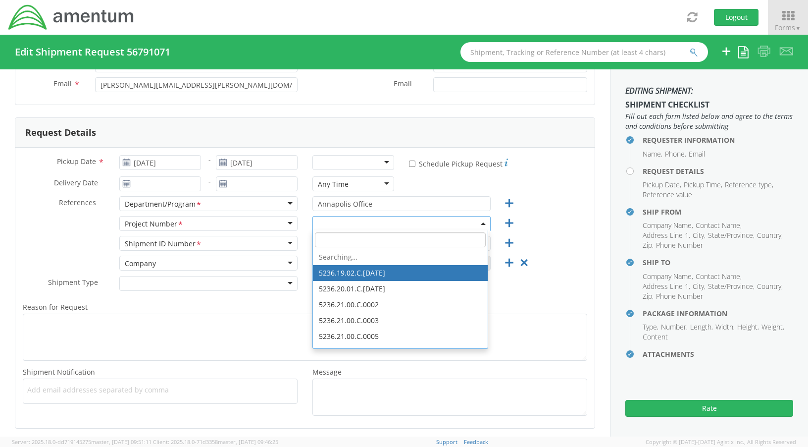
click at [369, 222] on span at bounding box center [402, 223] width 178 height 15
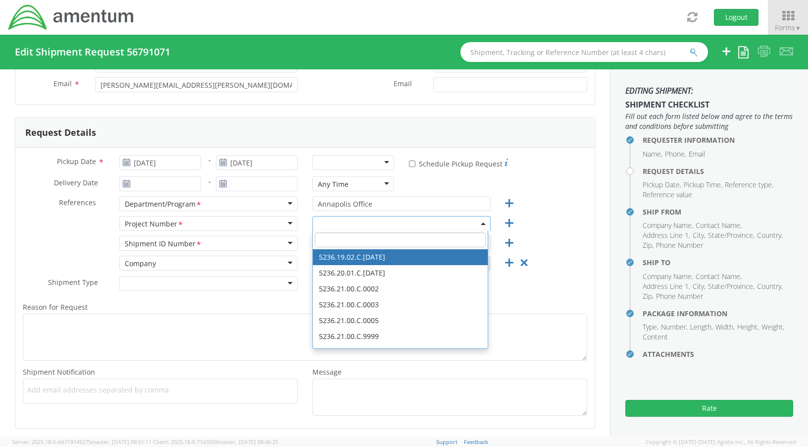
click at [364, 242] on input "search" at bounding box center [400, 239] width 171 height 15
select select "OVHD.100616.00000"
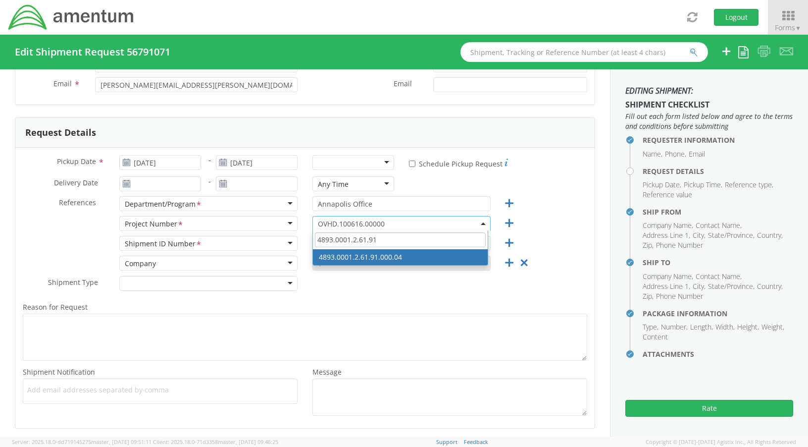
type input "4893.0001.2.61.91"
select select "4893.0001.2.61.91.000.04"
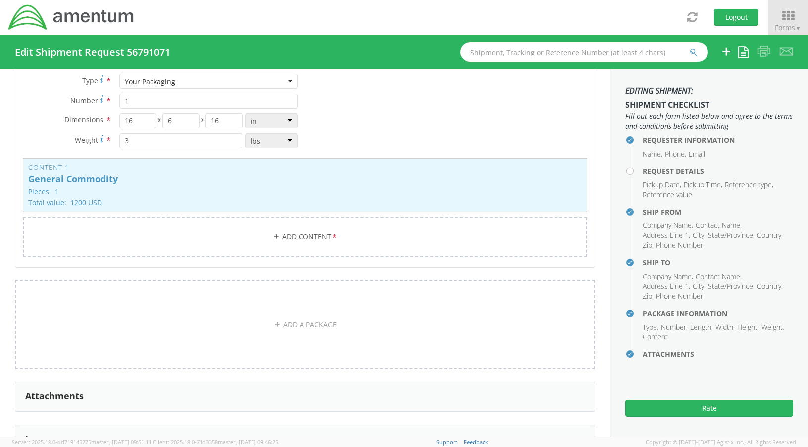
scroll to position [991, 0]
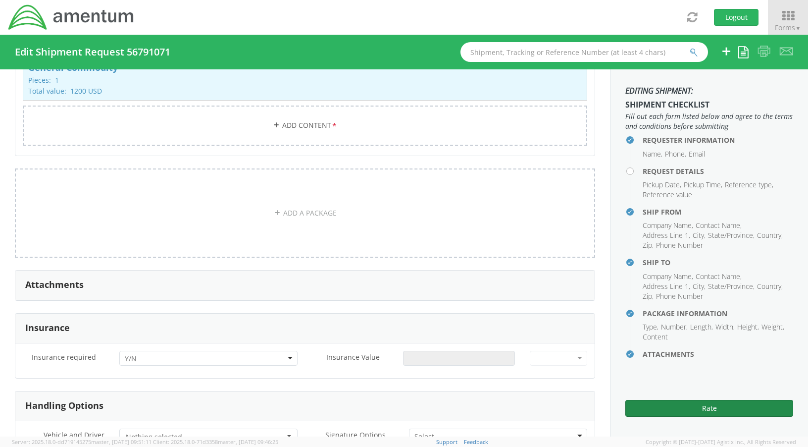
click at [694, 411] on button "Rate" at bounding box center [710, 408] width 168 height 17
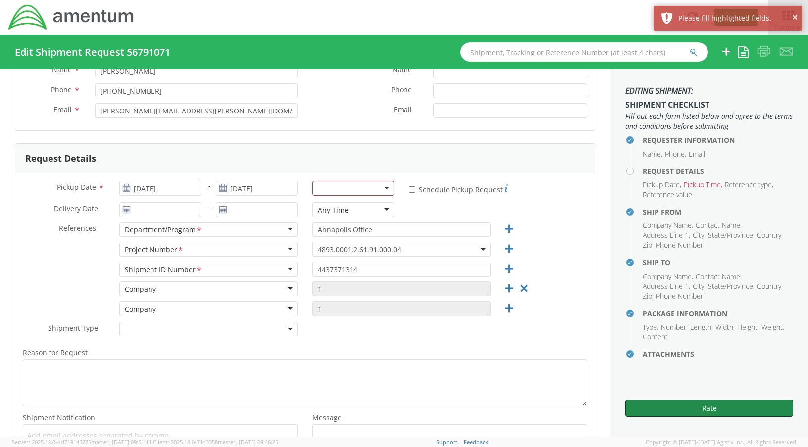
scroll to position [50, 0]
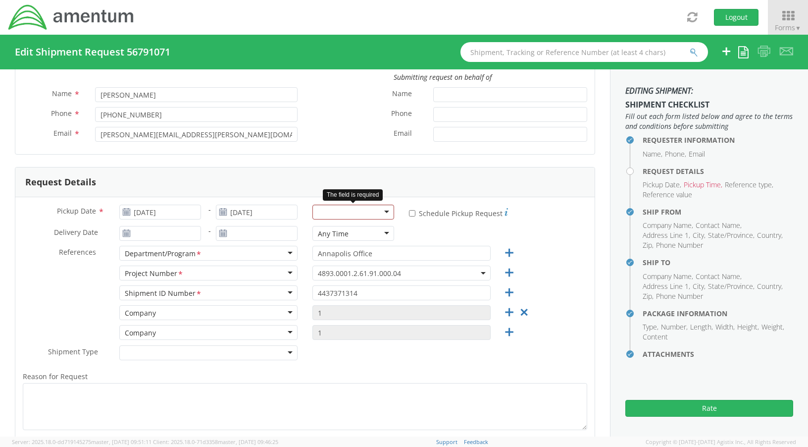
click at [375, 212] on div at bounding box center [354, 212] width 82 height 15
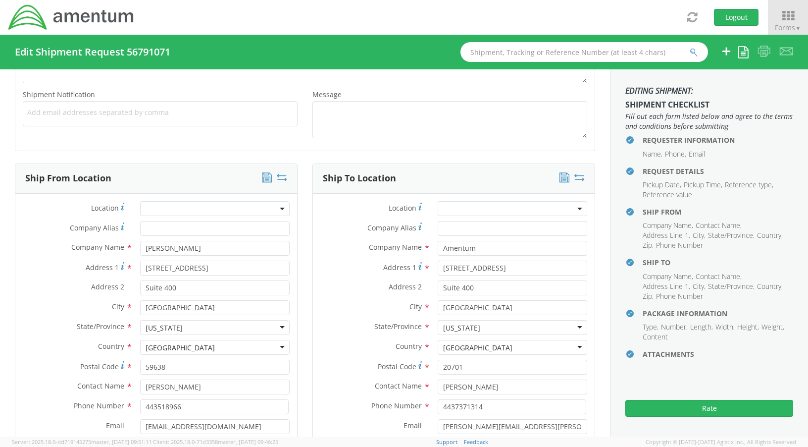
scroll to position [693, 0]
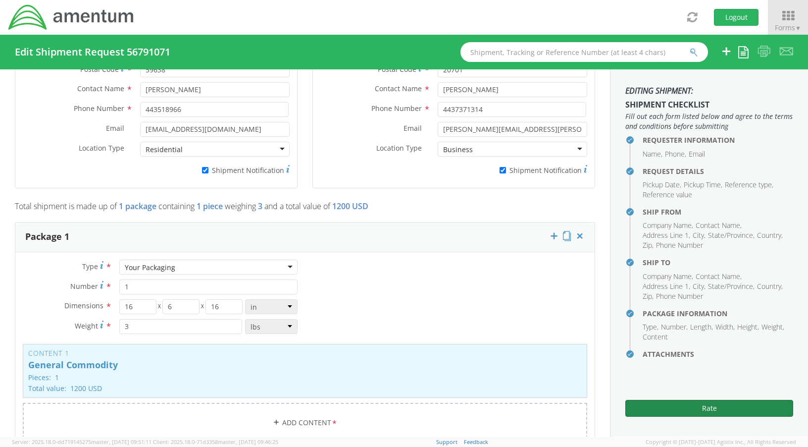
click at [659, 403] on button "Rate" at bounding box center [710, 408] width 168 height 17
